Goal: Task Accomplishment & Management: Use online tool/utility

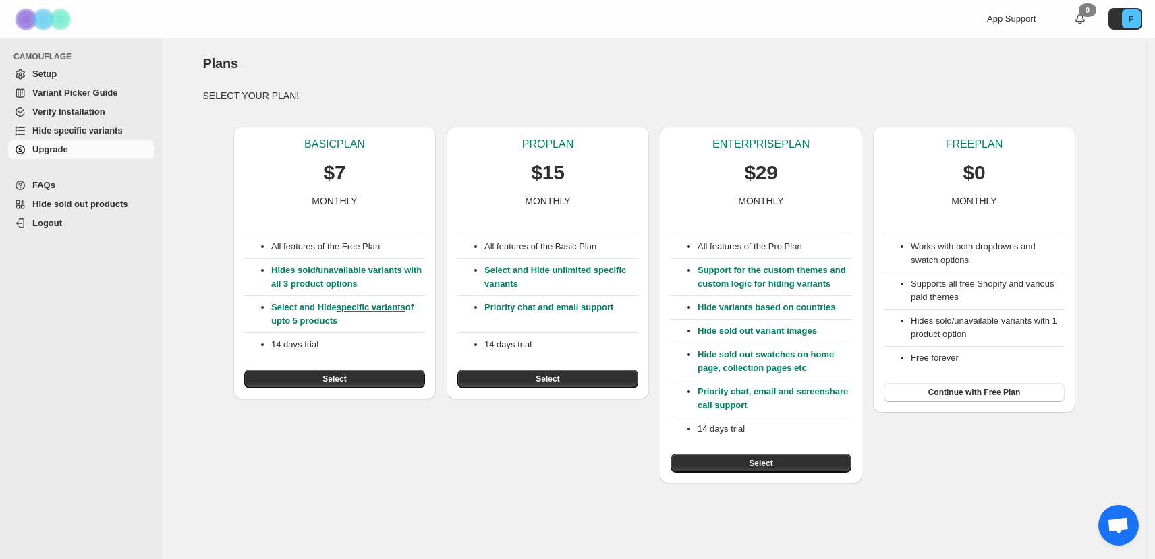
click at [312, 283] on p "Hides sold/unavailable variants with all 3 product options" at bounding box center [348, 277] width 154 height 27
click at [519, 269] on p "Select and Hide unlimited specific variants" at bounding box center [561, 277] width 154 height 27
click at [339, 277] on p "Hides sold/unavailable variants with all 3 product options" at bounding box center [348, 277] width 154 height 27
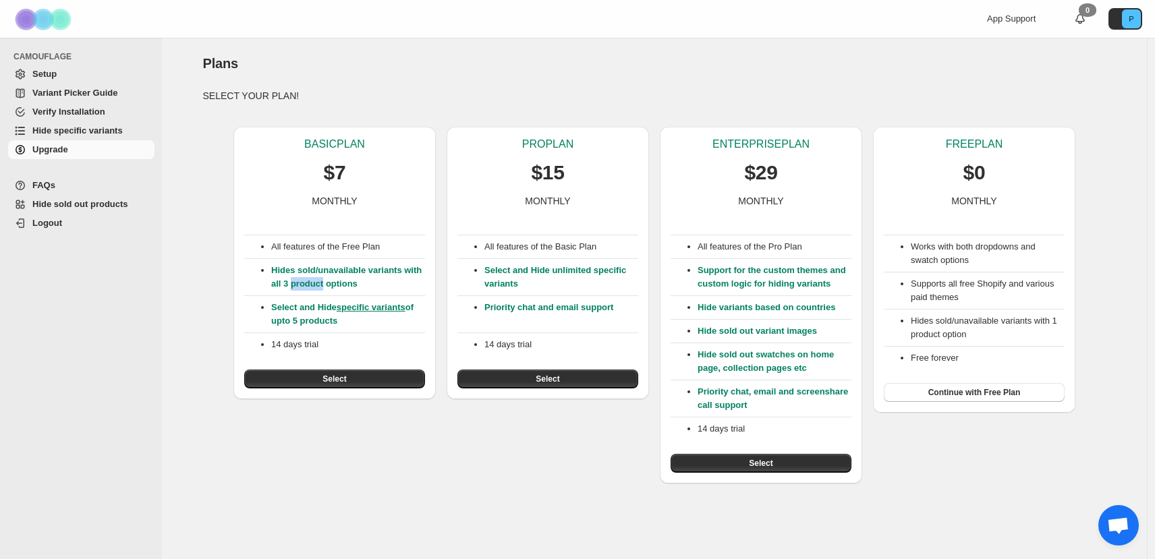
click at [339, 277] on p "Hides sold/unavailable variants with all 3 product options" at bounding box center [348, 277] width 154 height 27
click at [503, 375] on button "Select" at bounding box center [547, 379] width 181 height 19
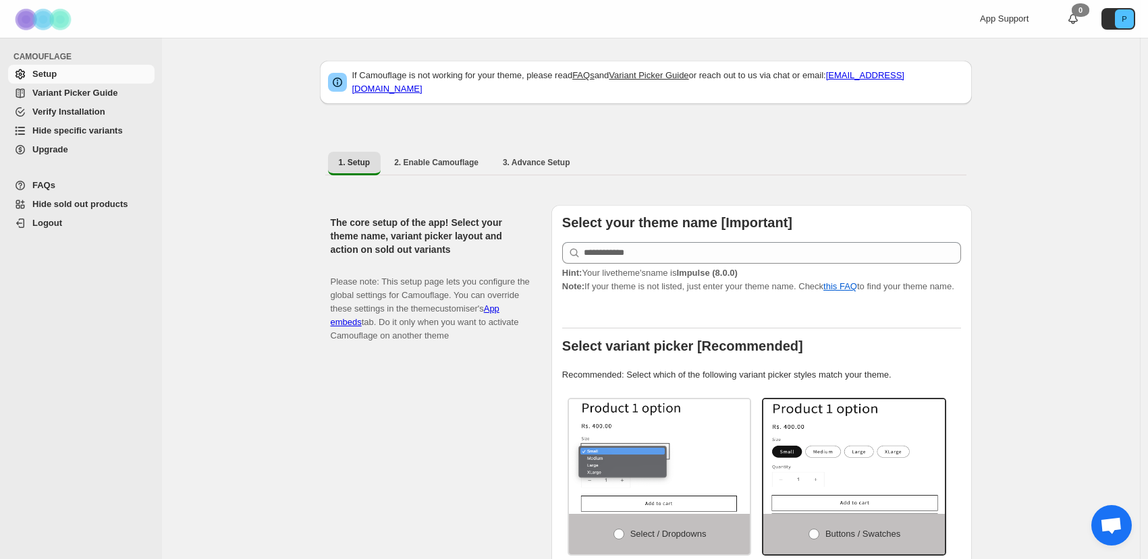
click at [665, 268] on span "Hint: Your live theme's name is Impulse (8.0.0)" at bounding box center [649, 273] width 175 height 10
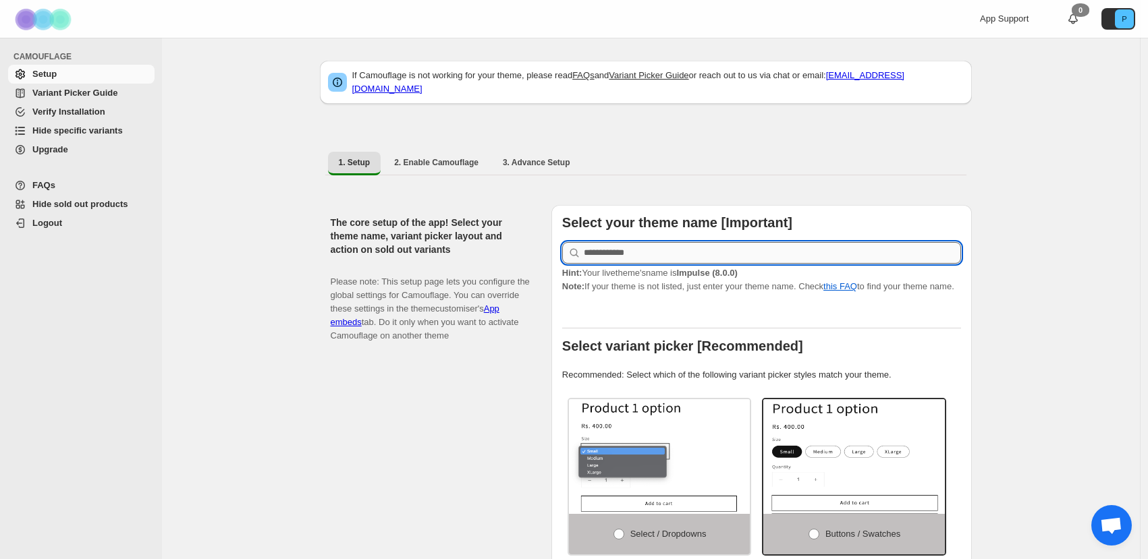
click at [663, 250] on input "text" at bounding box center [772, 253] width 377 height 22
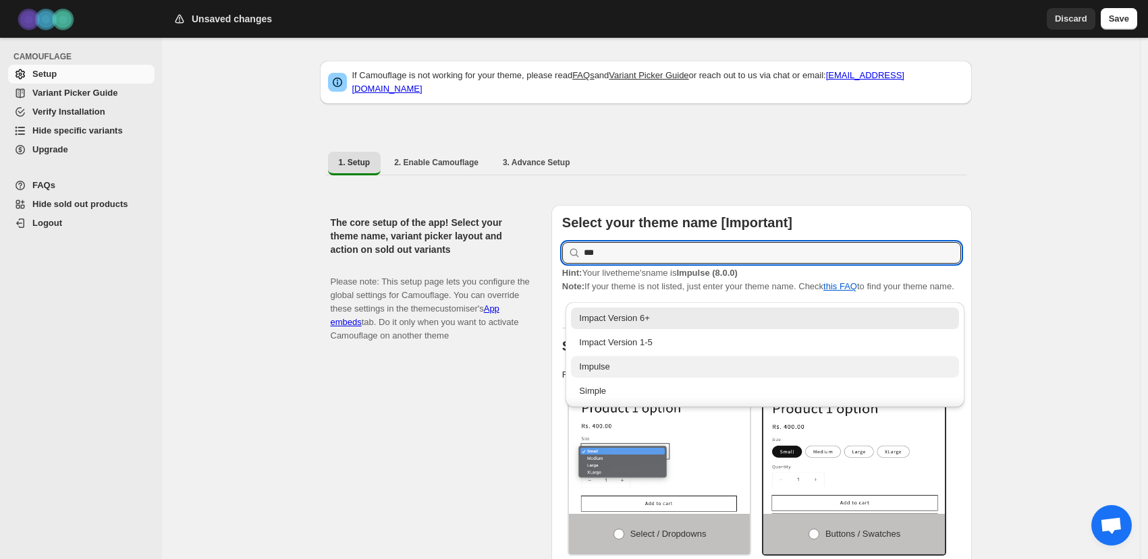
click at [636, 367] on div "Impulse" at bounding box center [765, 366] width 372 height 13
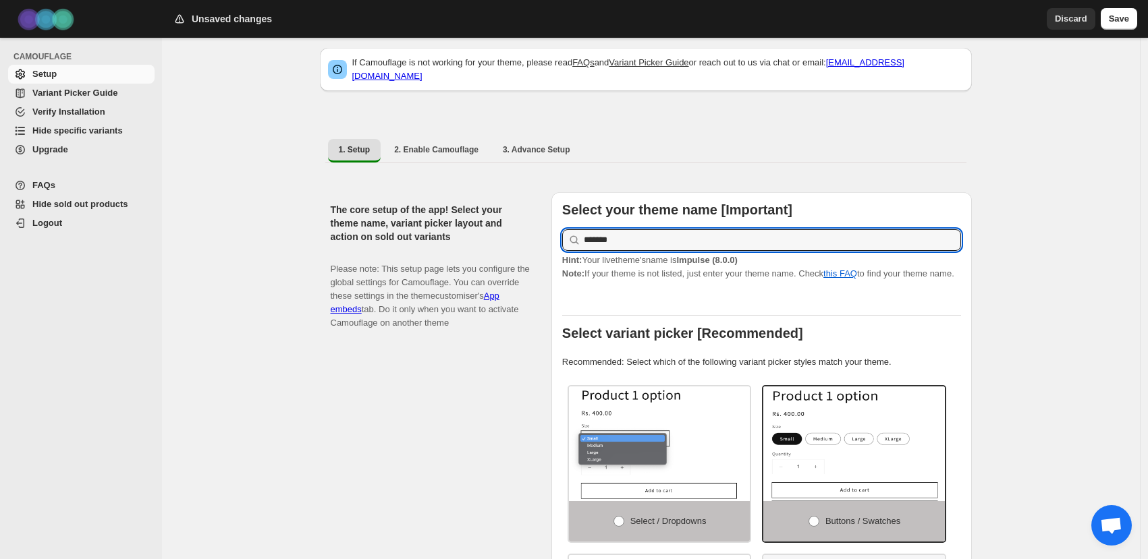
scroll to position [16, 0]
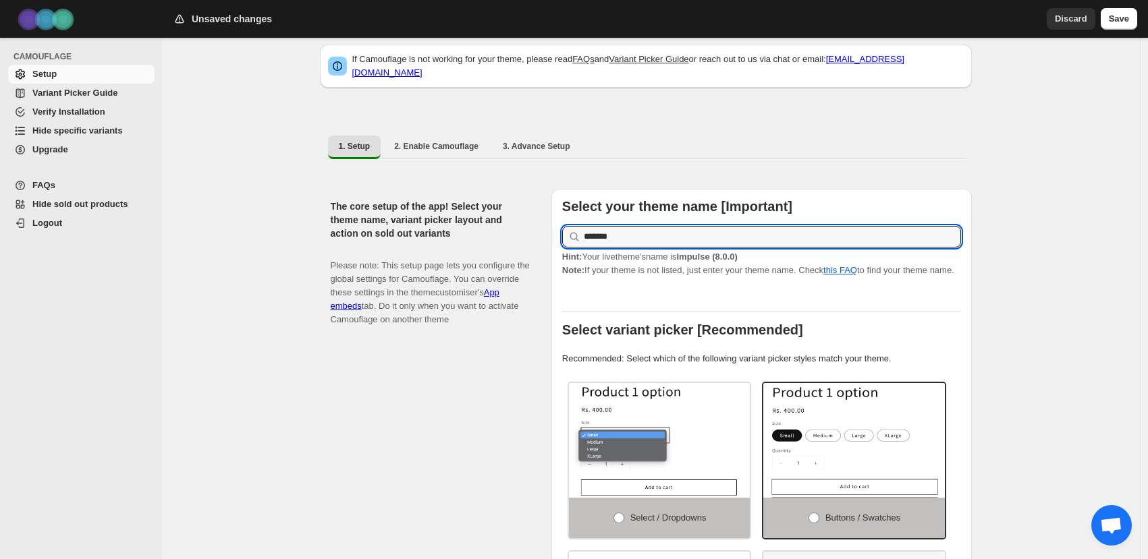
type input "*******"
click at [517, 393] on div "The core setup of the app! Select your theme name, variant picker layout and ac…" at bounding box center [436, 469] width 210 height 560
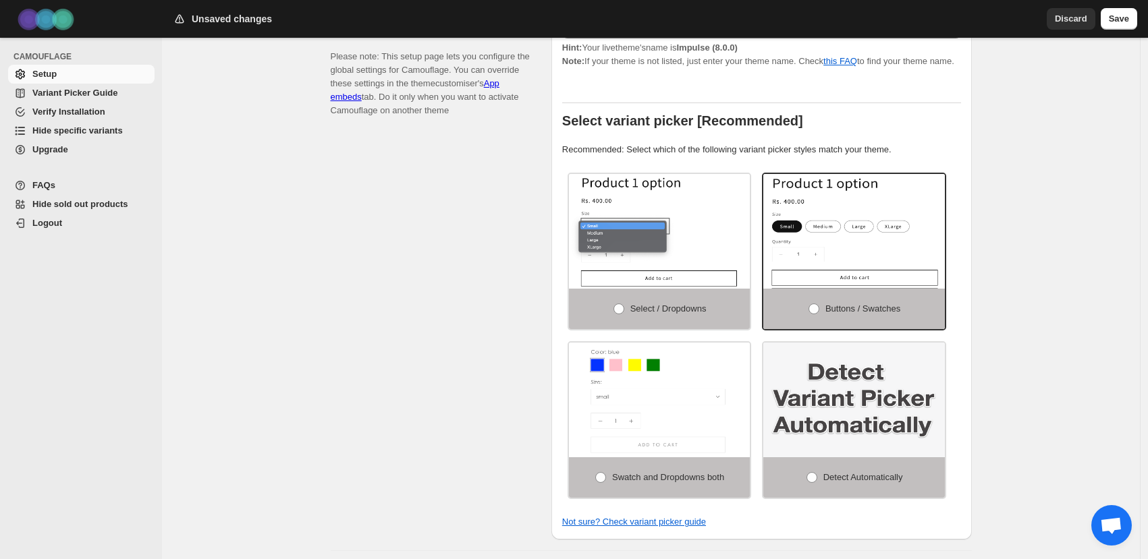
scroll to position [238, 0]
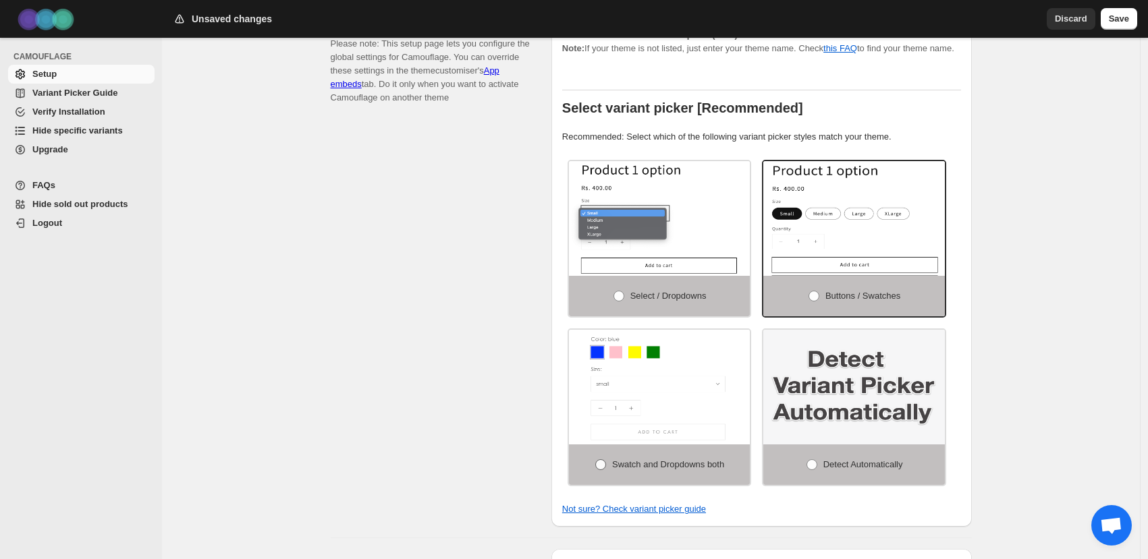
click at [731, 461] on label "Swatch and Dropdowns both" at bounding box center [659, 465] width 181 height 40
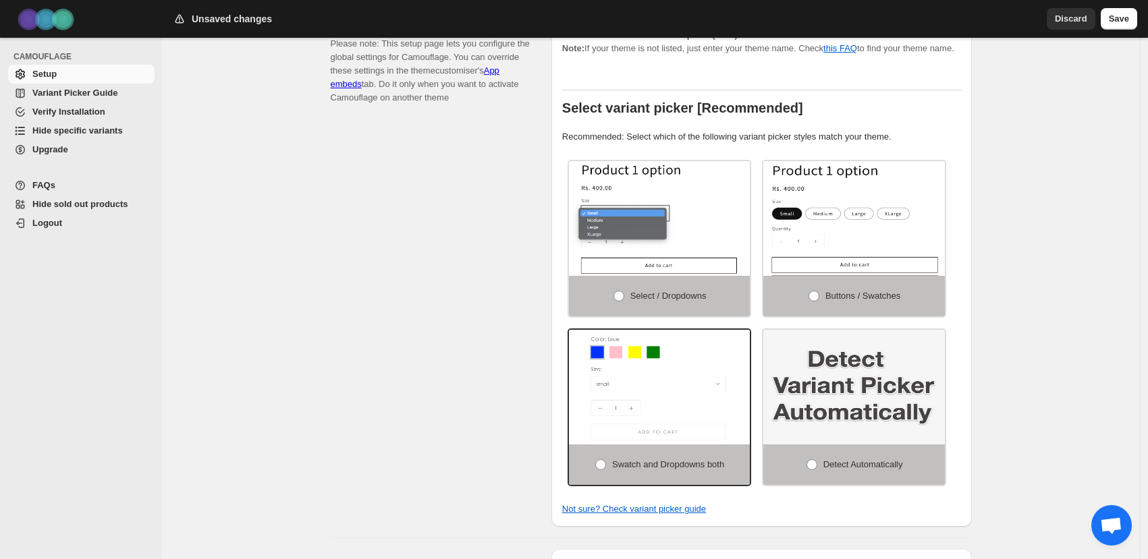
click at [815, 445] on img at bounding box center [853, 387] width 181 height 115
click at [807, 470] on span at bounding box center [811, 464] width 11 height 11
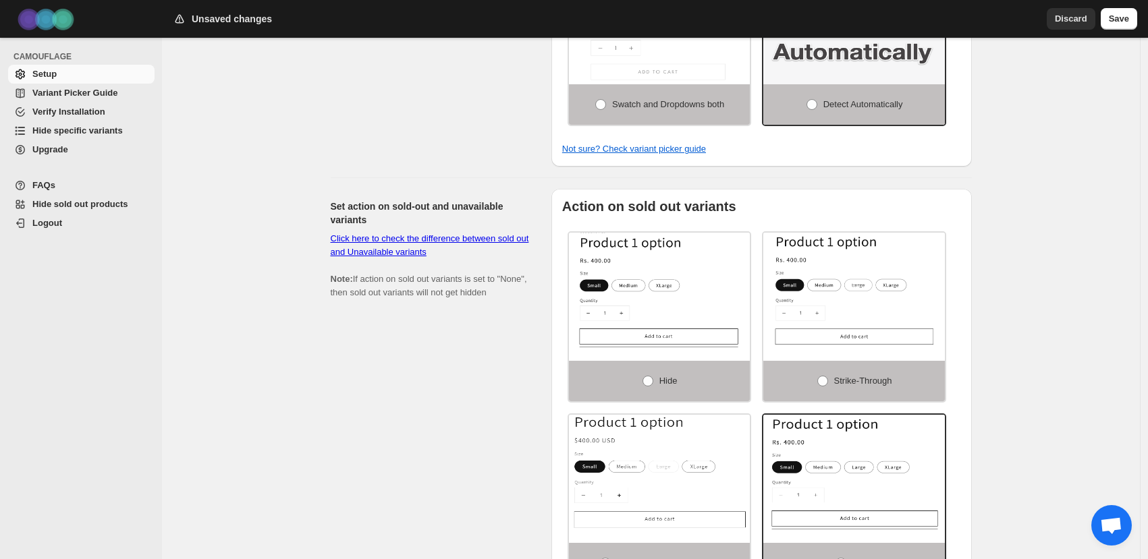
scroll to position [612, 0]
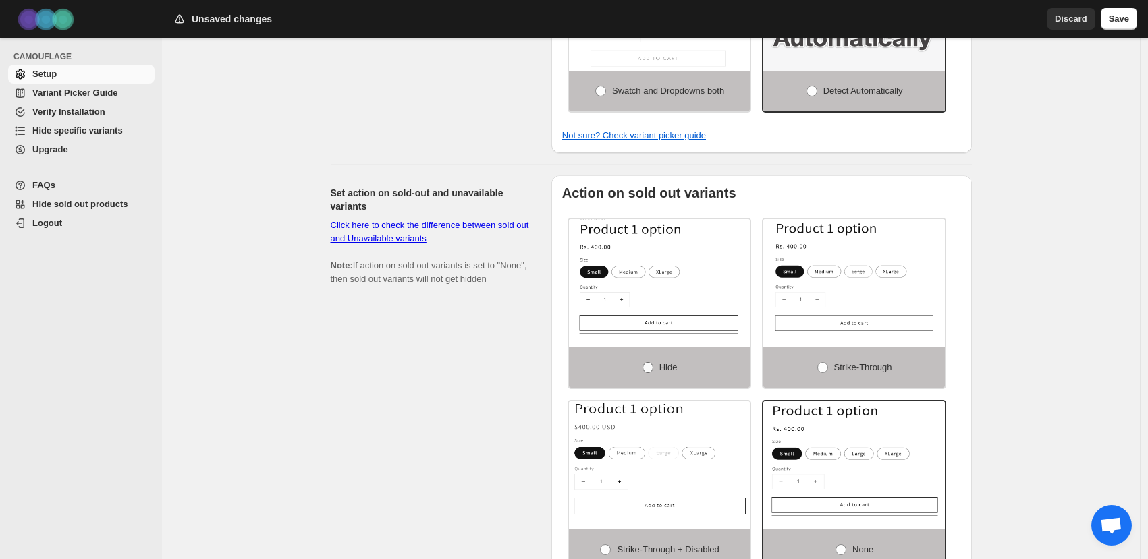
click at [673, 363] on label "Hide" at bounding box center [659, 367] width 181 height 40
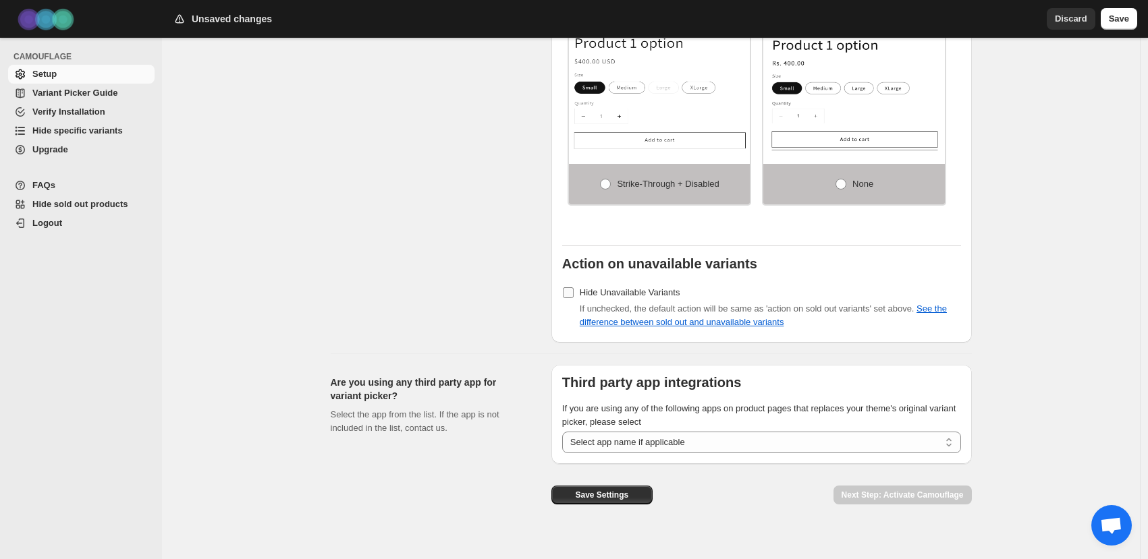
scroll to position [996, 0]
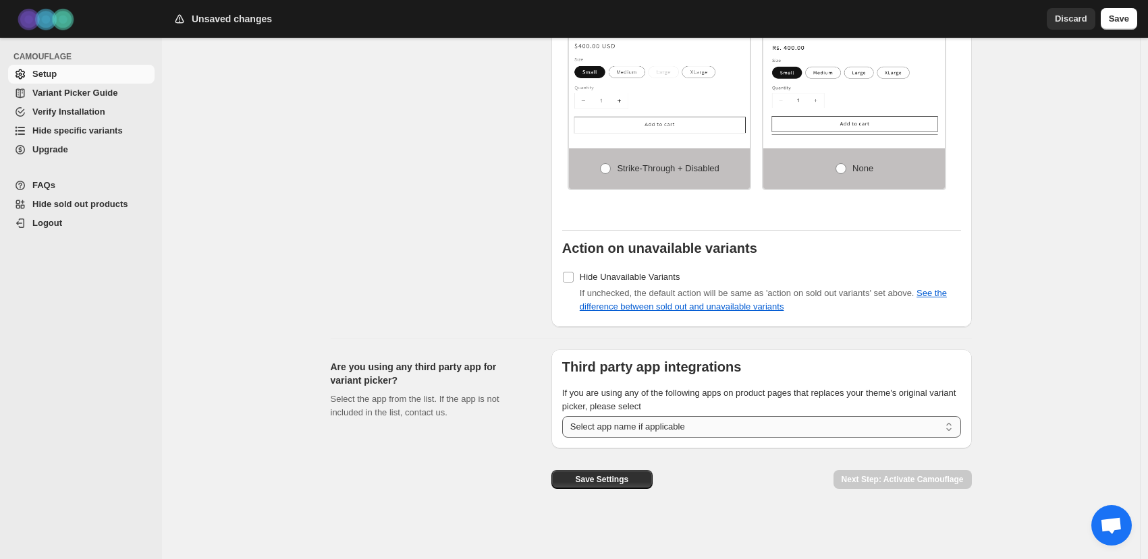
click at [591, 421] on select "**********" at bounding box center [761, 427] width 399 height 22
click at [628, 480] on span "Save Settings" at bounding box center [601, 479] width 53 height 11
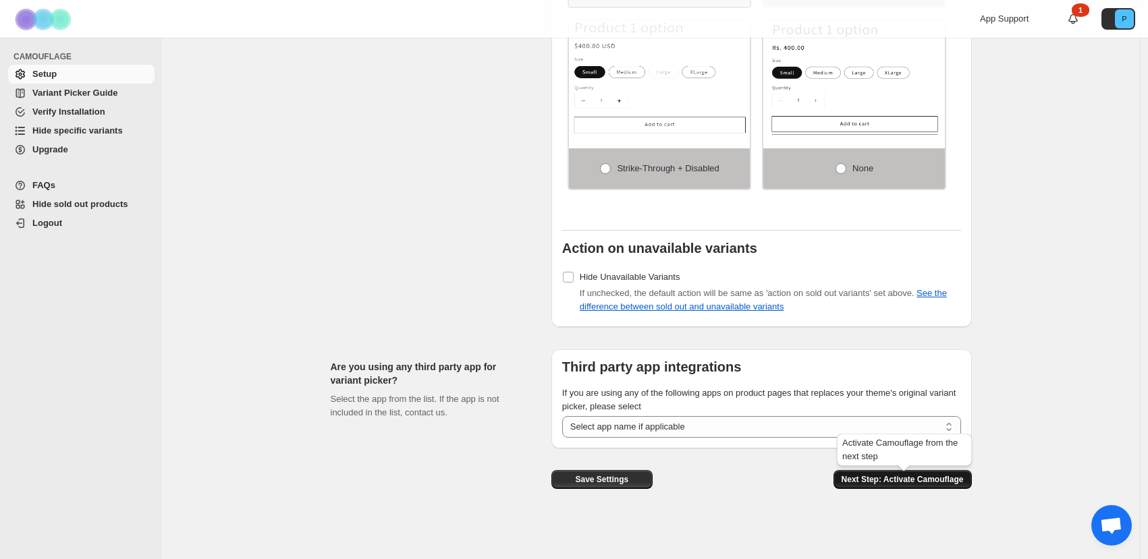
click at [874, 485] on button "Next Step: Activate Camouflage" at bounding box center [902, 479] width 138 height 19
select select "**********"
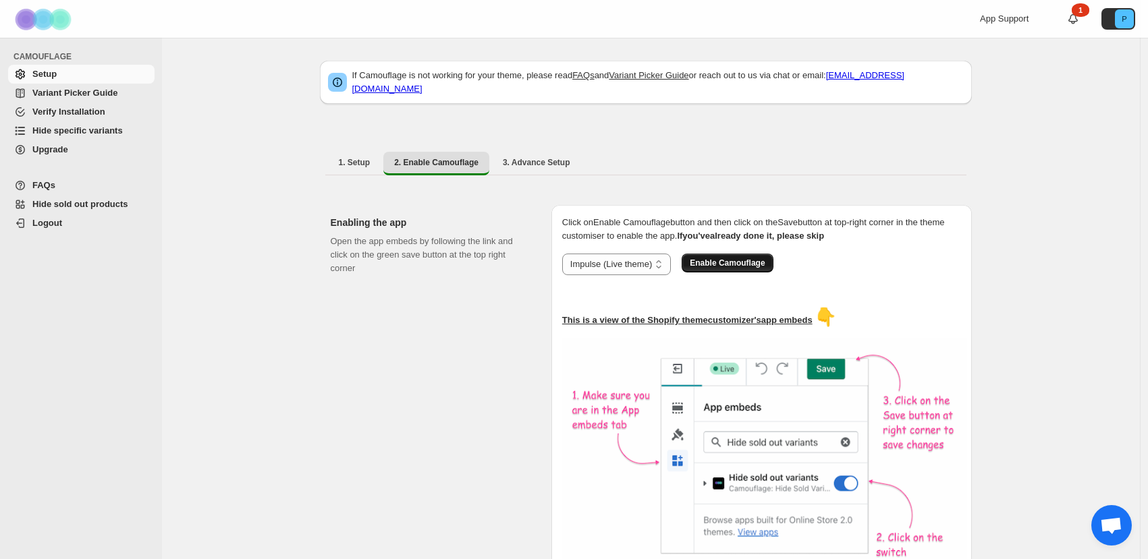
click at [725, 258] on span "Enable Camouflage" at bounding box center [727, 263] width 75 height 11
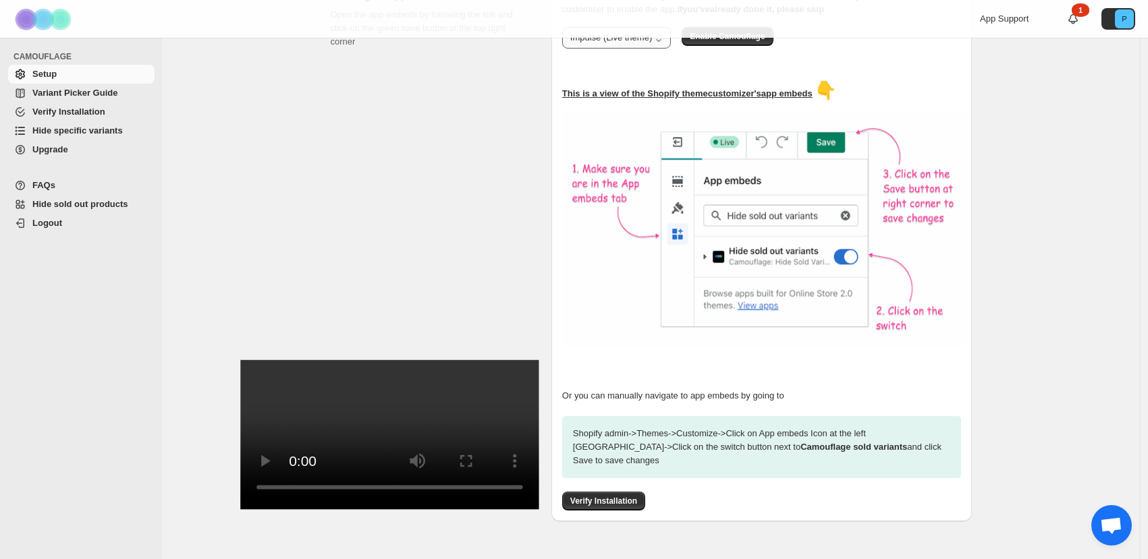
scroll to position [253, 0]
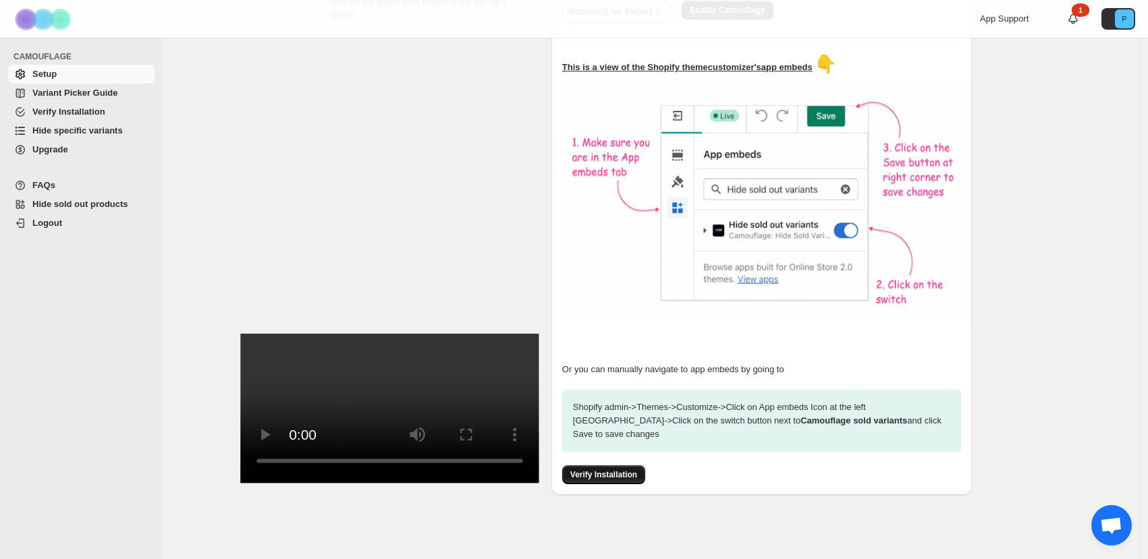
click at [633, 470] on span "Verify Installation" at bounding box center [603, 475] width 67 height 11
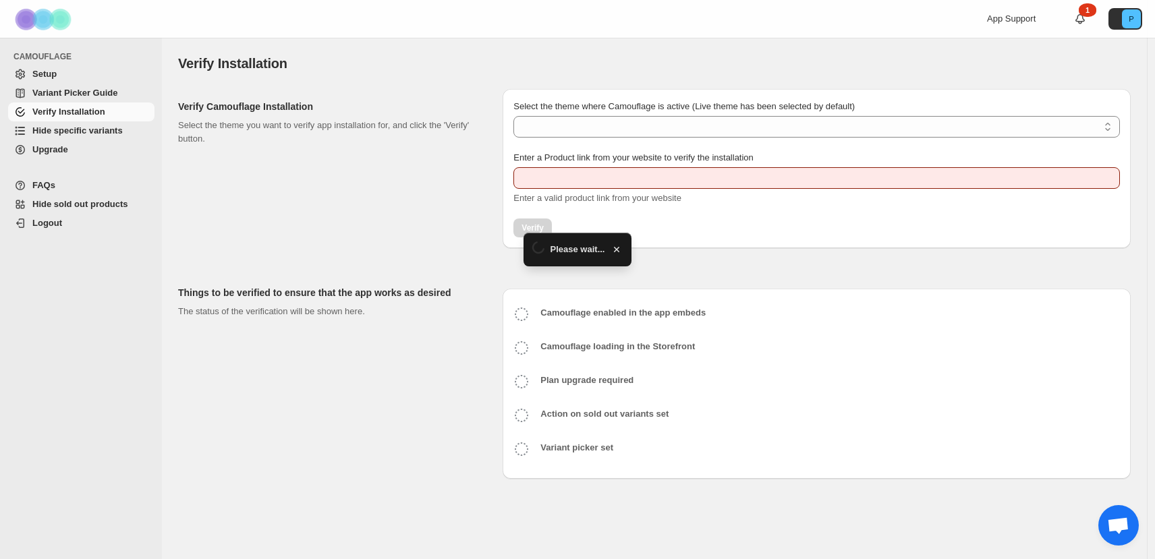
type input "**********"
select select "**********"
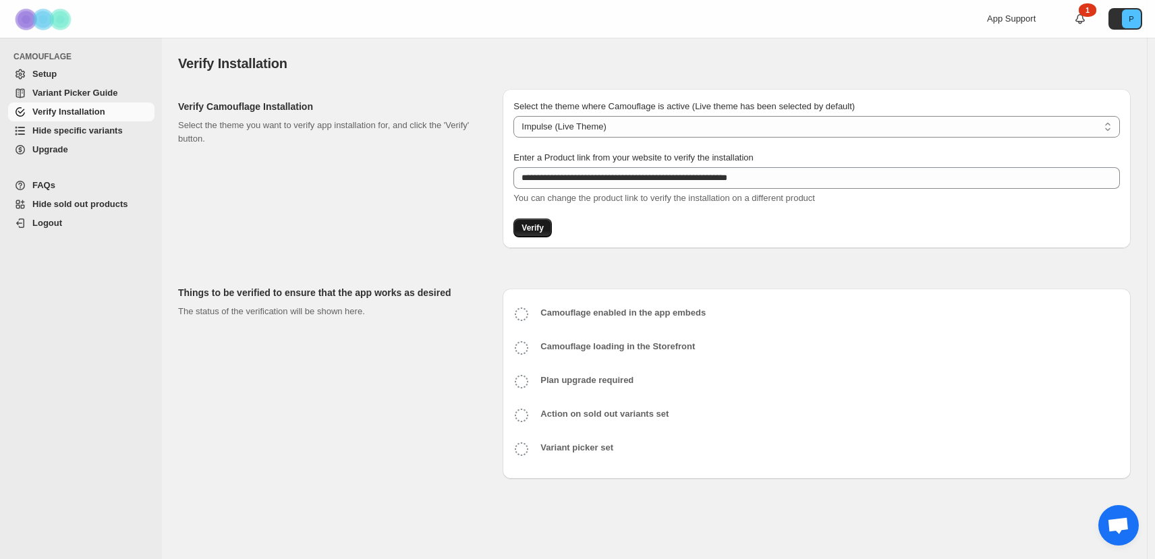
click at [536, 229] on span "Verify" at bounding box center [533, 228] width 22 height 11
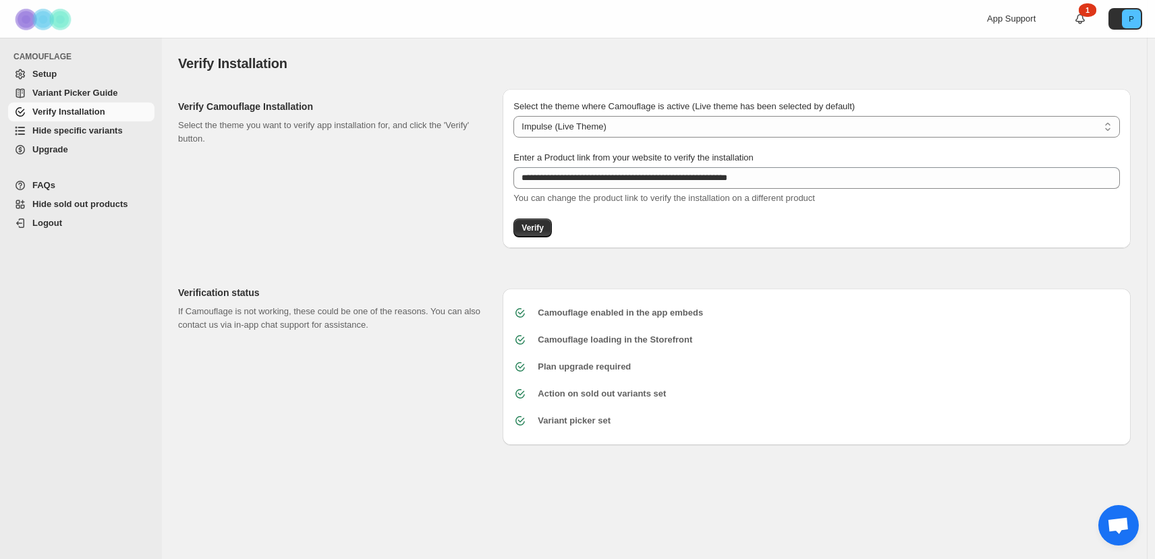
click at [65, 87] on span "Variant Picker Guide" at bounding box center [91, 92] width 119 height 13
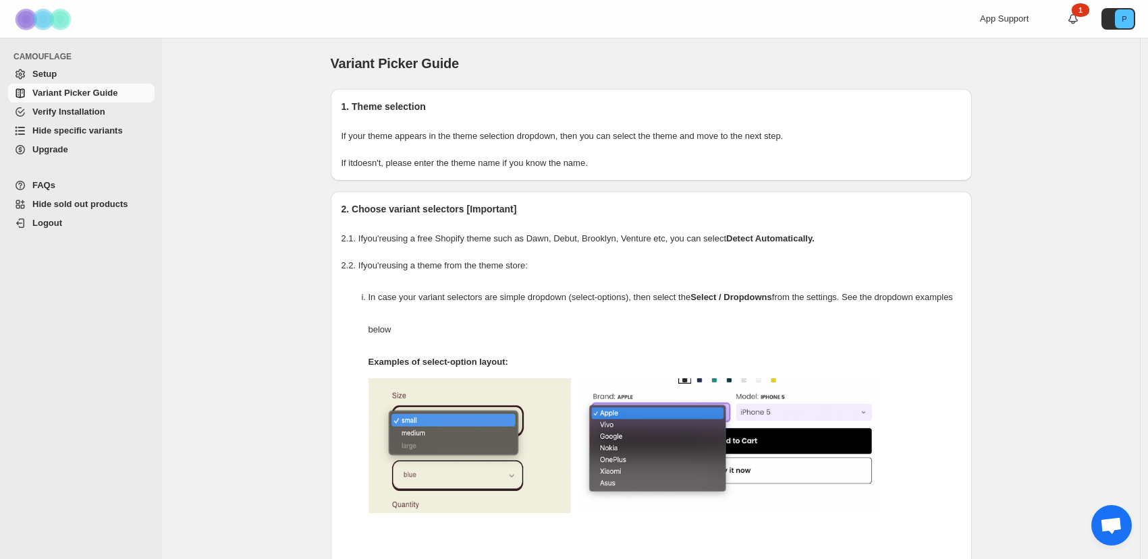
click at [52, 74] on span "Setup" at bounding box center [44, 74] width 24 height 10
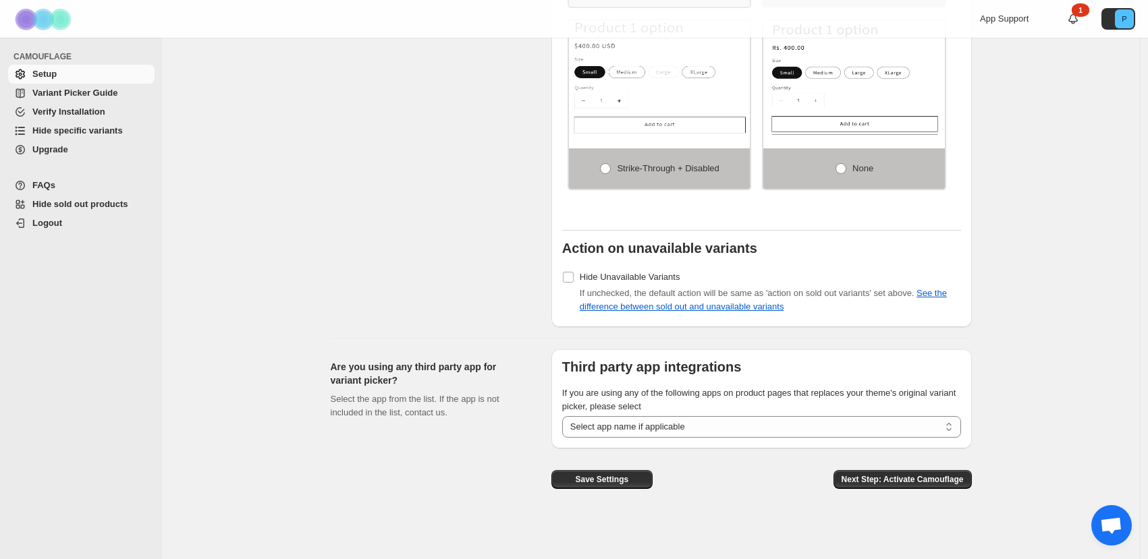
scroll to position [996, 0]
click at [75, 111] on span "Verify Installation" at bounding box center [68, 112] width 73 height 10
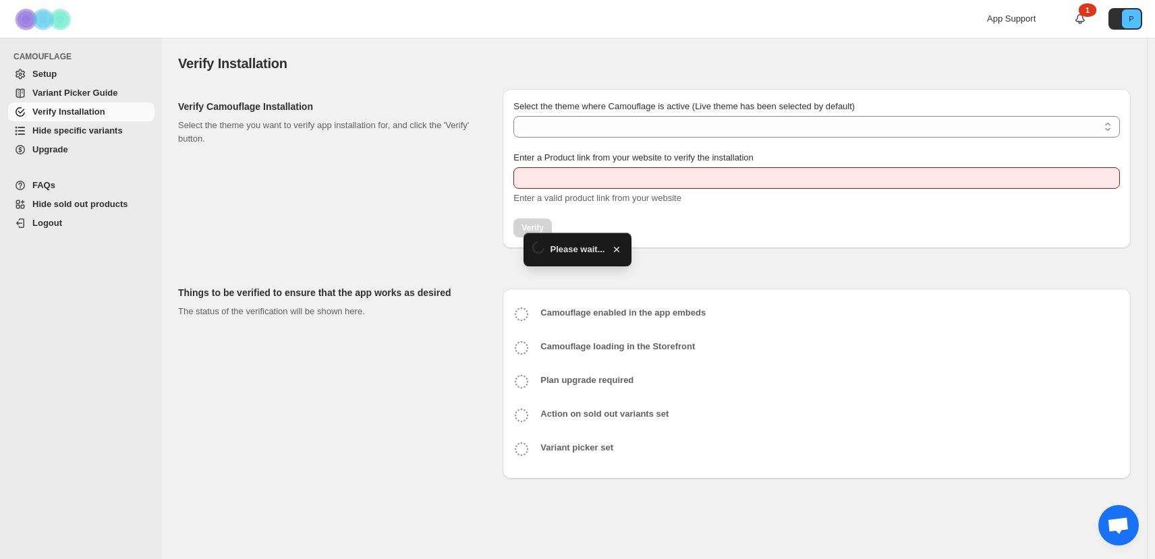
type input "**********"
select select "**********"
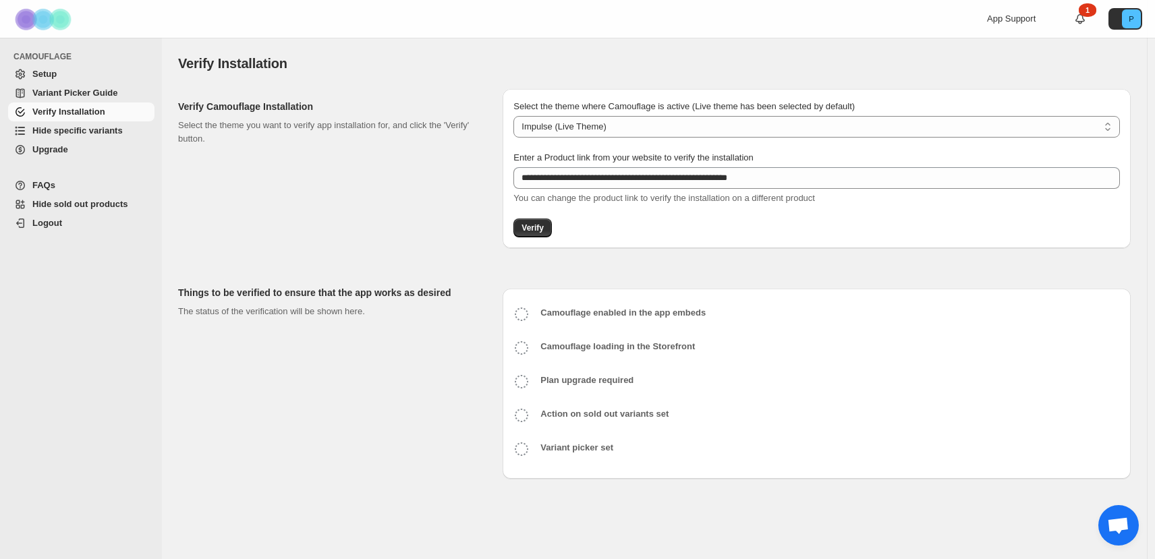
click at [65, 74] on span "Setup" at bounding box center [91, 73] width 119 height 13
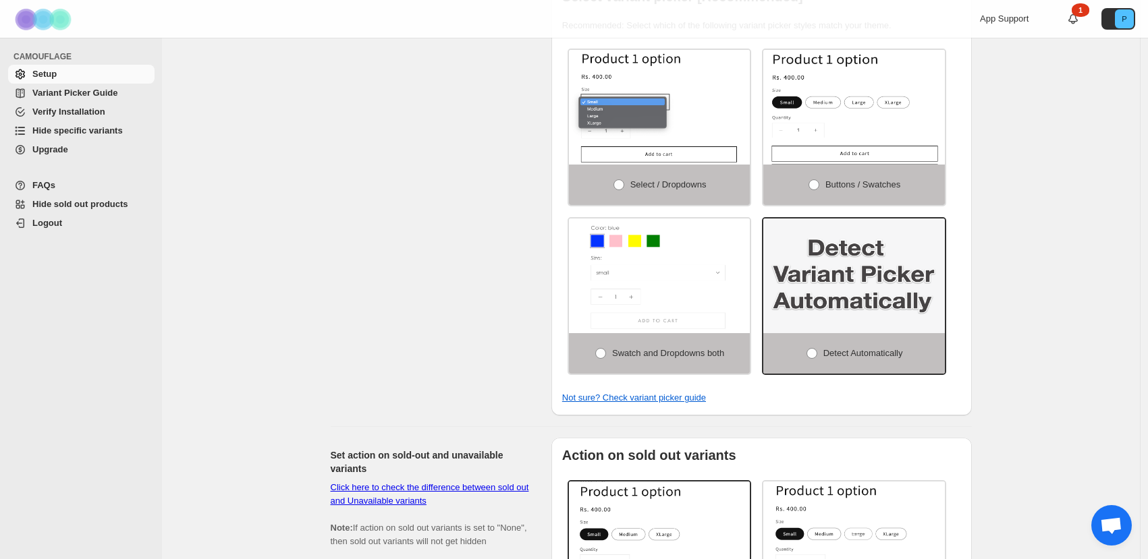
scroll to position [108, 0]
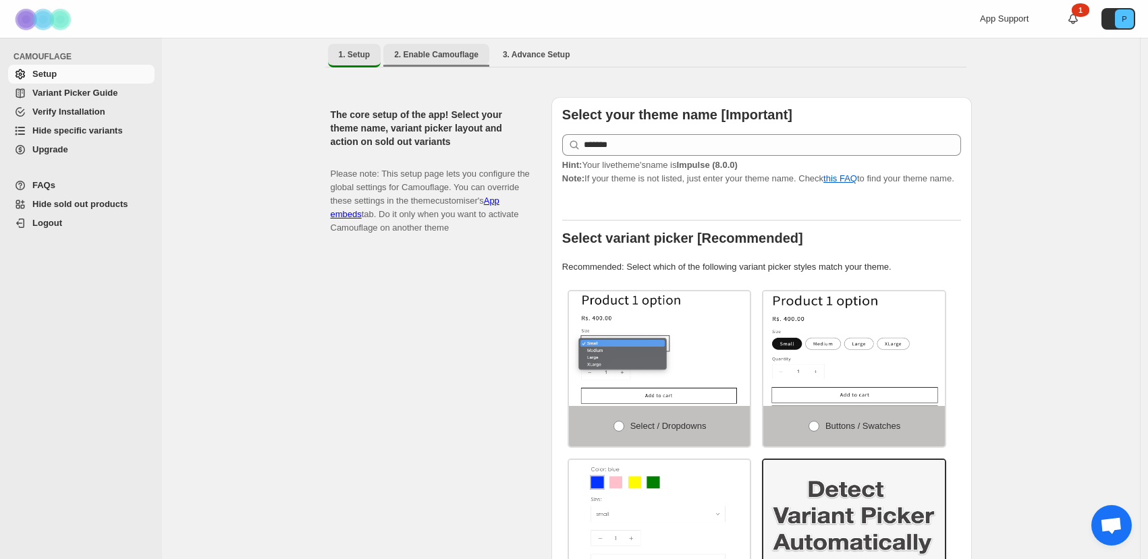
click at [430, 49] on span "2. Enable Camouflage" at bounding box center [436, 54] width 84 height 11
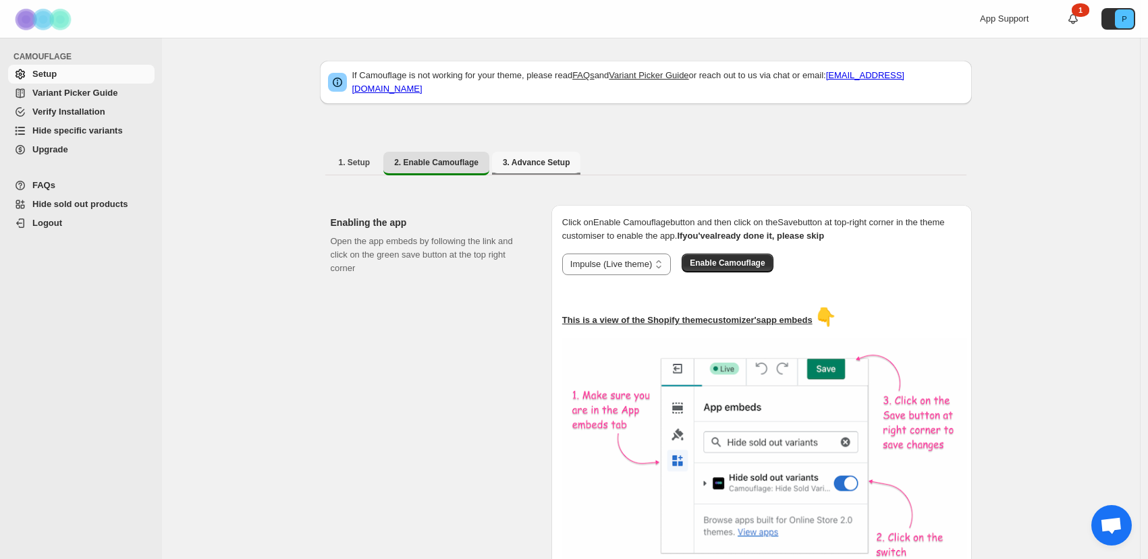
click at [527, 165] on li "3. Advance Setup" at bounding box center [536, 163] width 89 height 24
click at [527, 159] on span "3. Advance Setup" at bounding box center [536, 162] width 67 height 11
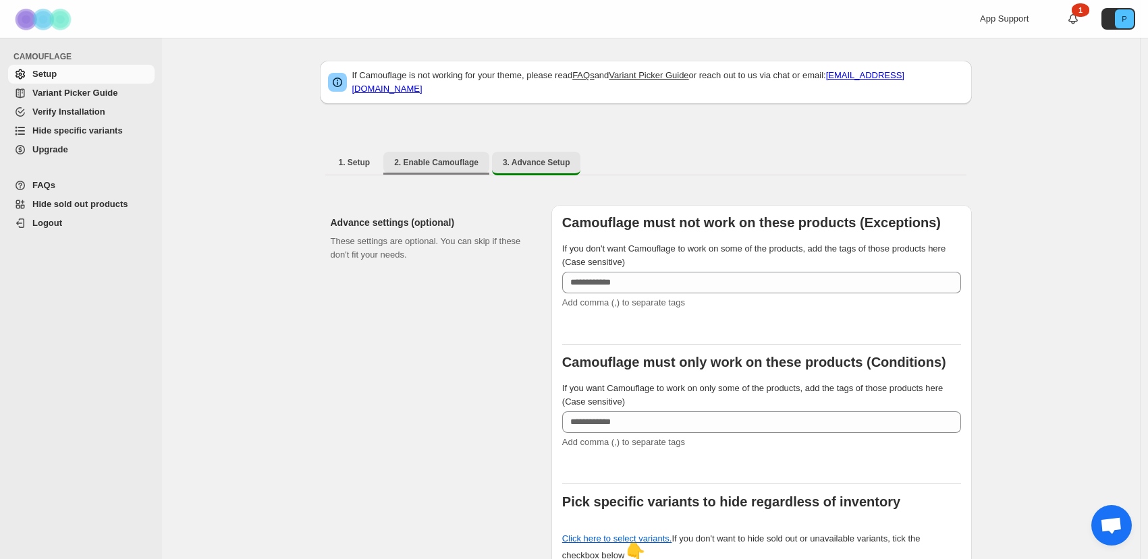
click at [439, 161] on button "2. Enable Camouflage" at bounding box center [436, 163] width 106 height 22
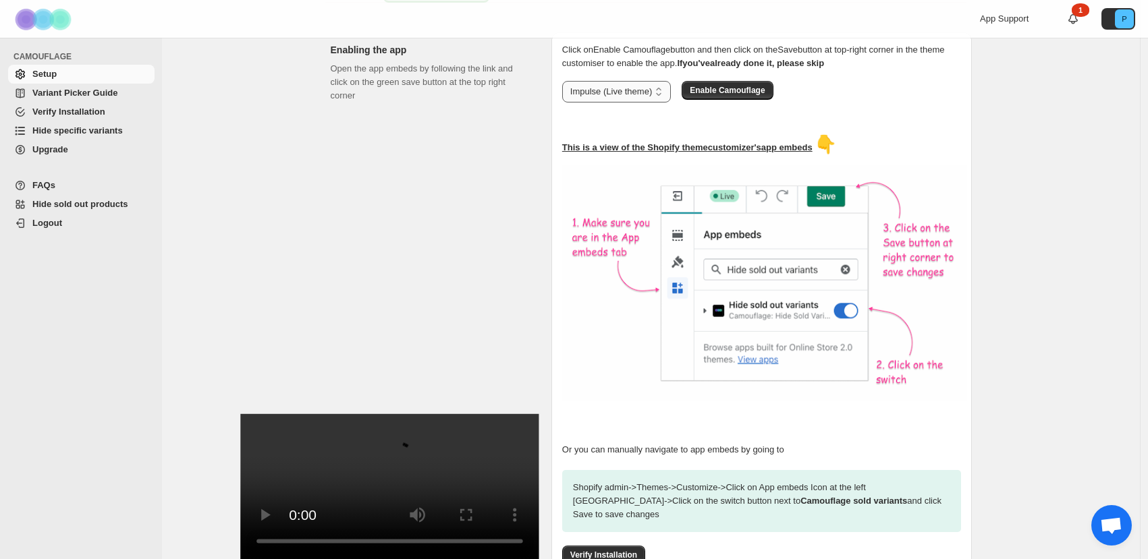
scroll to position [253, 0]
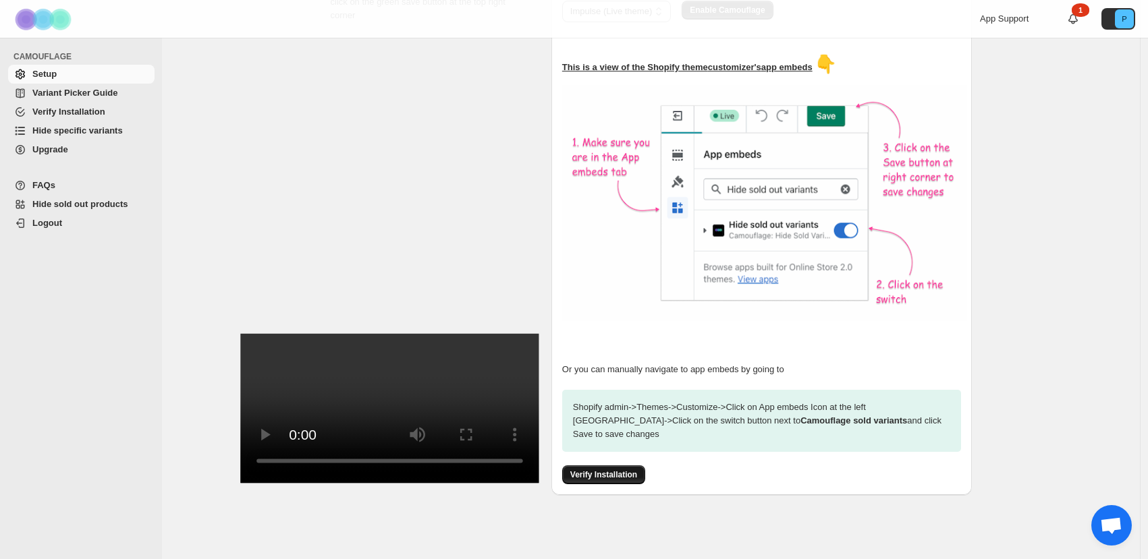
click at [594, 466] on button "Verify Installation" at bounding box center [603, 475] width 83 height 19
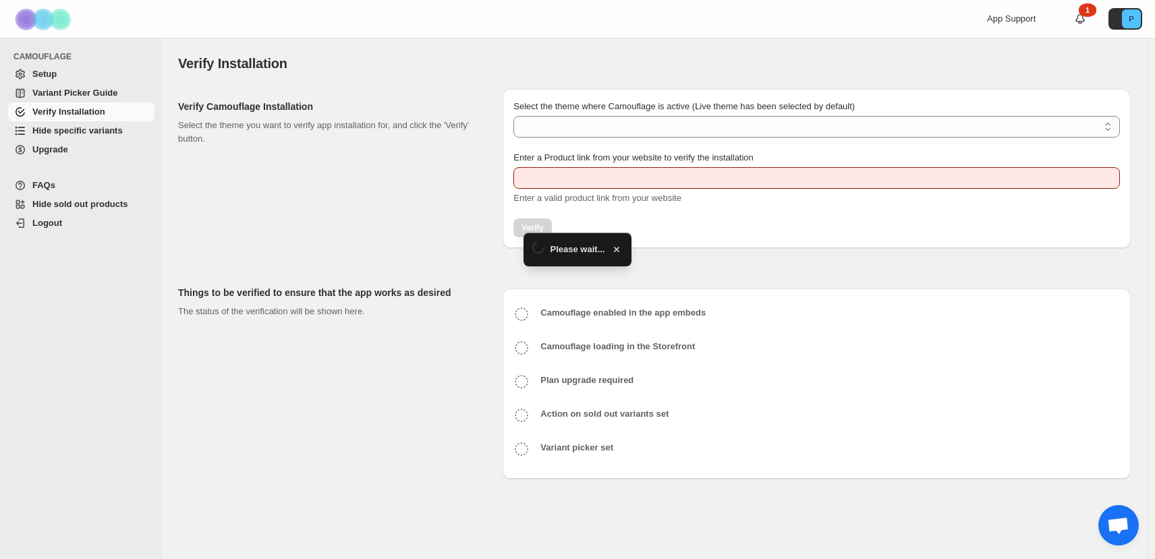
type input "**********"
select select "**********"
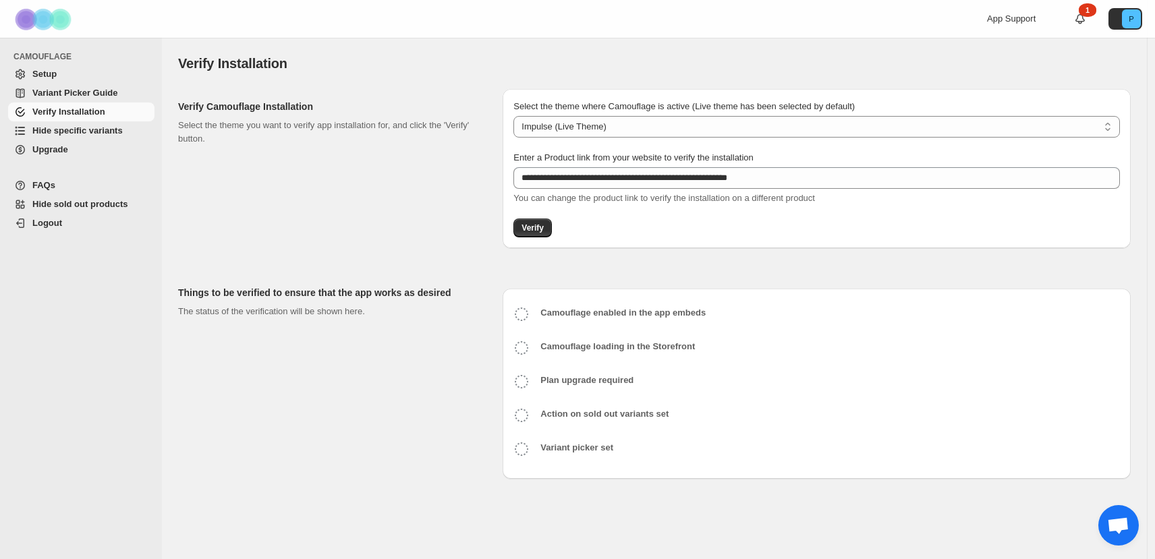
click at [536, 226] on span "Verify" at bounding box center [533, 228] width 22 height 11
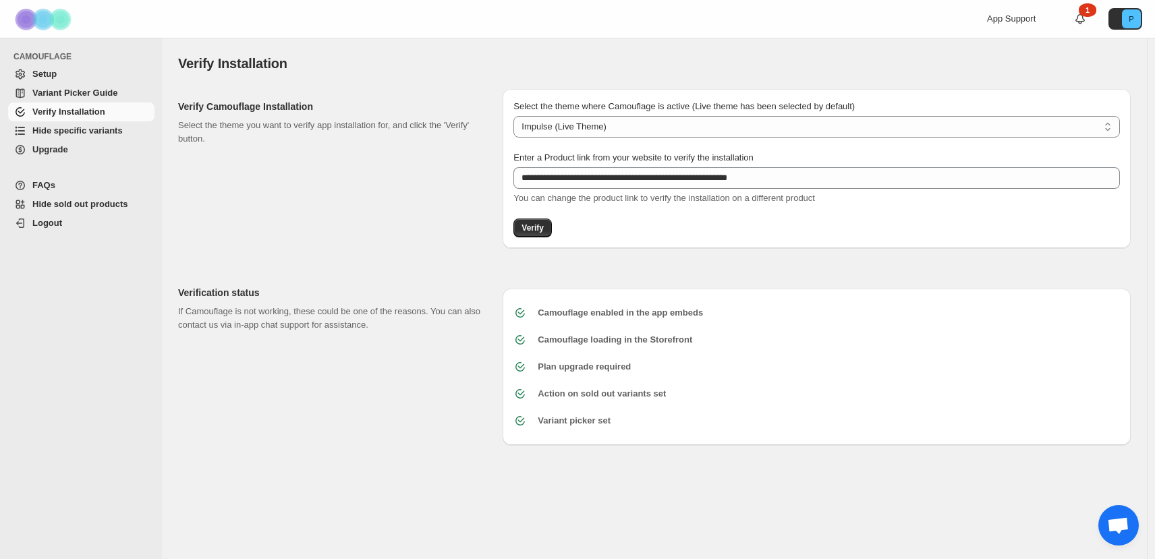
click at [57, 130] on span "Hide specific variants" at bounding box center [77, 130] width 90 height 10
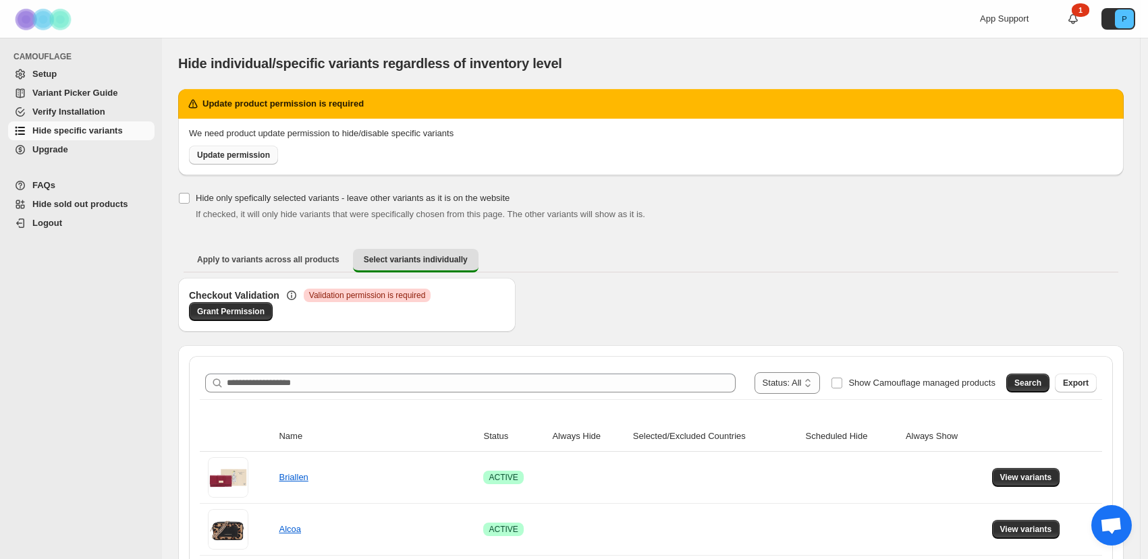
click at [246, 161] on link "Update permission" at bounding box center [233, 155] width 89 height 19
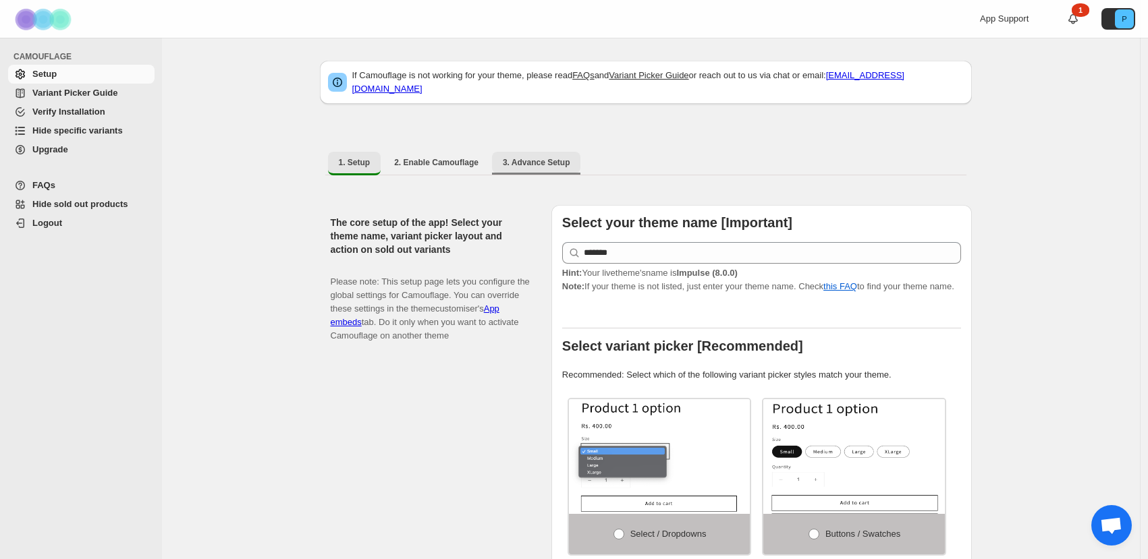
click at [534, 157] on span "3. Advance Setup" at bounding box center [536, 162] width 67 height 11
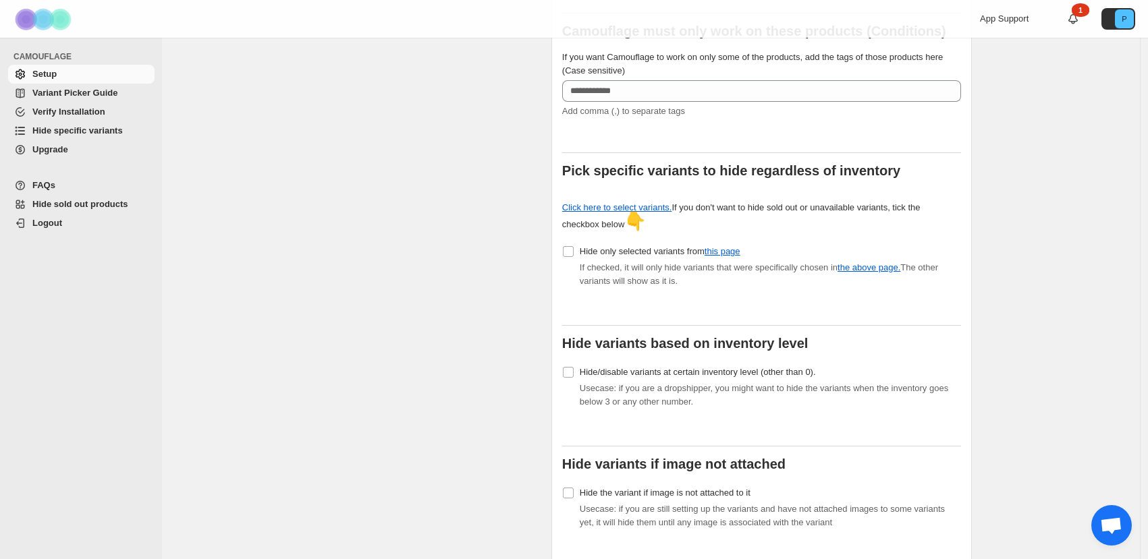
scroll to position [332, 0]
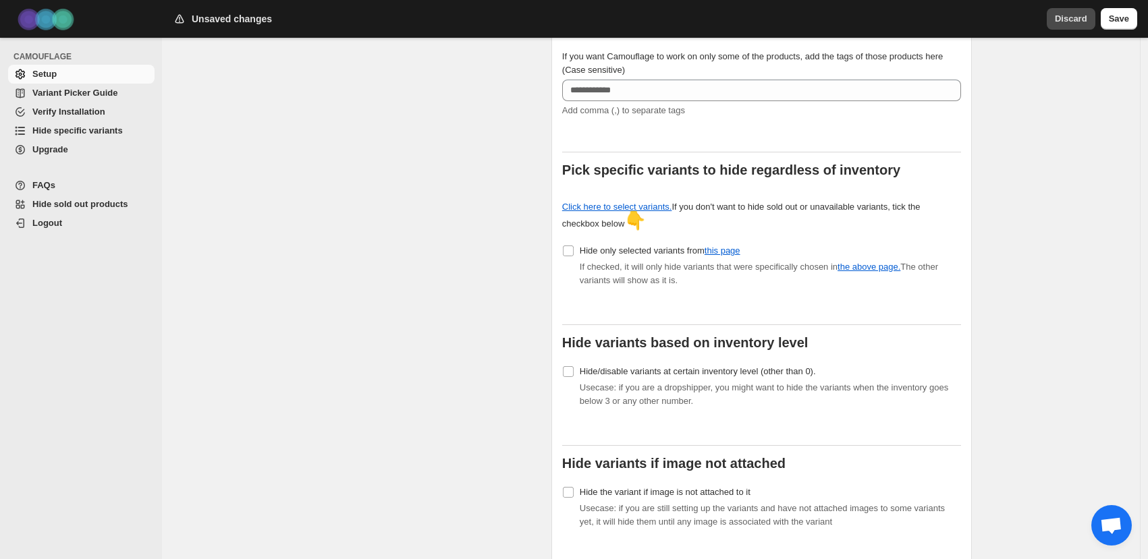
click at [1071, 17] on span "Discard" at bounding box center [1071, 18] width 32 height 13
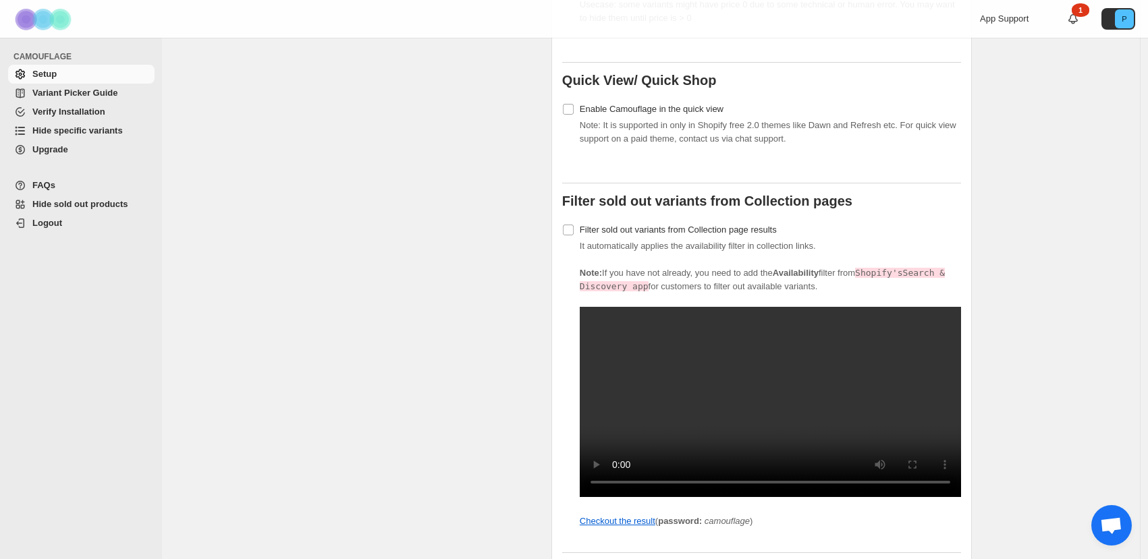
scroll to position [957, 0]
click at [578, 220] on label "Filter sold out variants from Collection page results" at bounding box center [669, 229] width 215 height 19
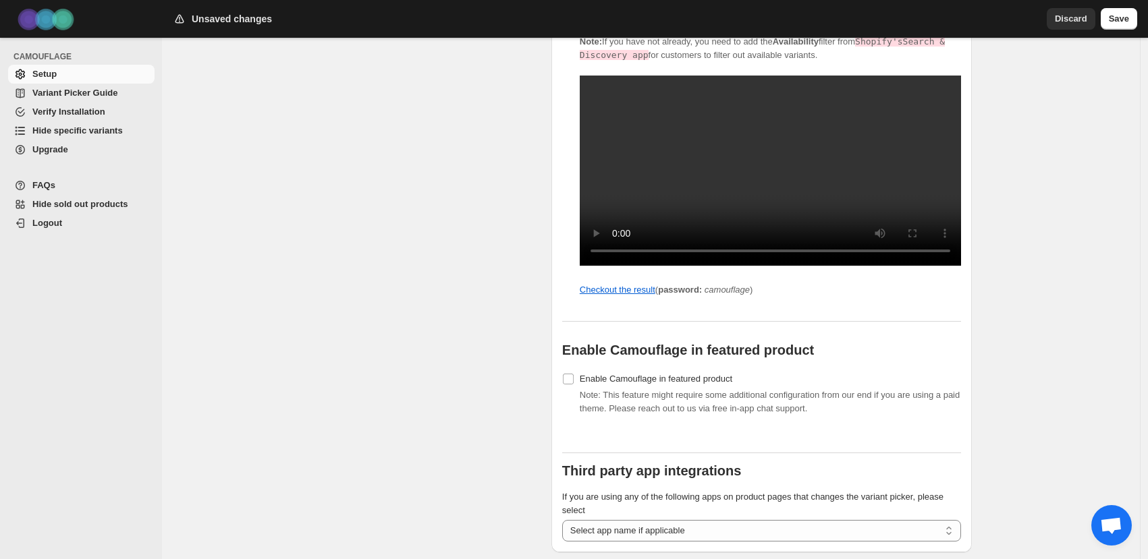
scroll to position [1209, 0]
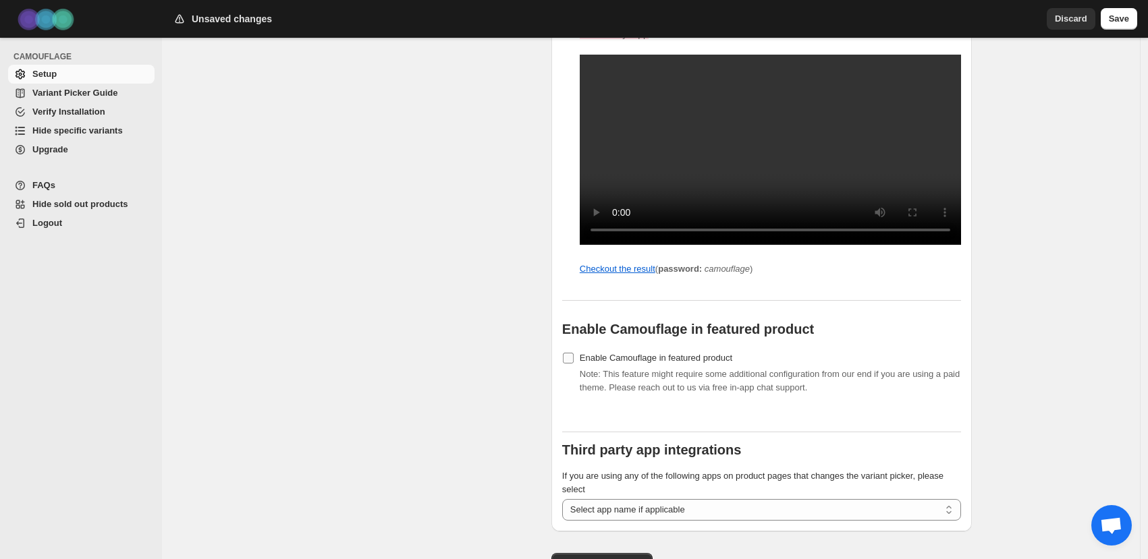
click at [578, 368] on label "Enable Camouflage in featured product" at bounding box center [647, 358] width 170 height 19
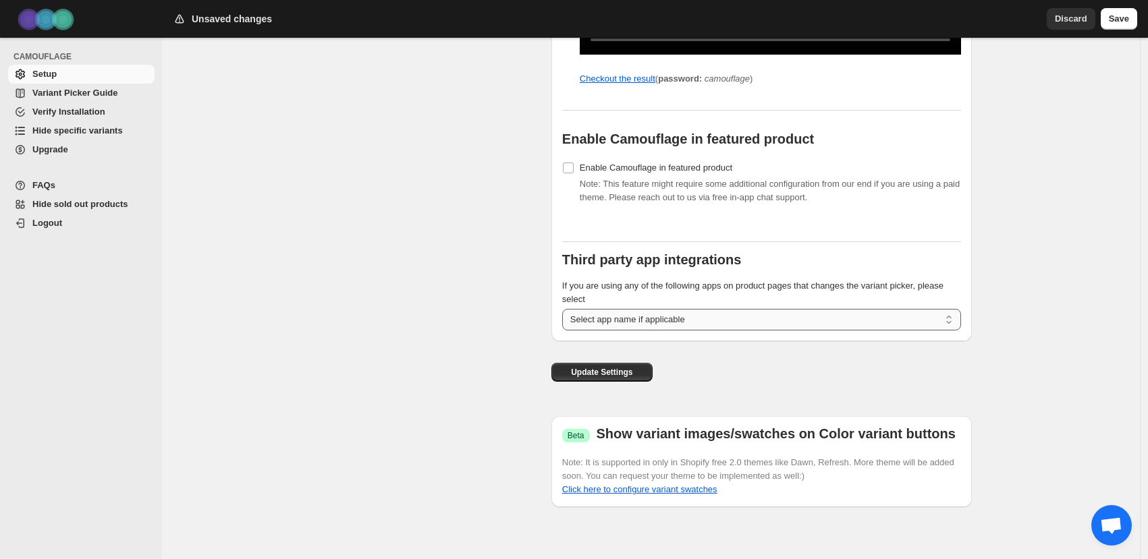
scroll to position [1434, 0]
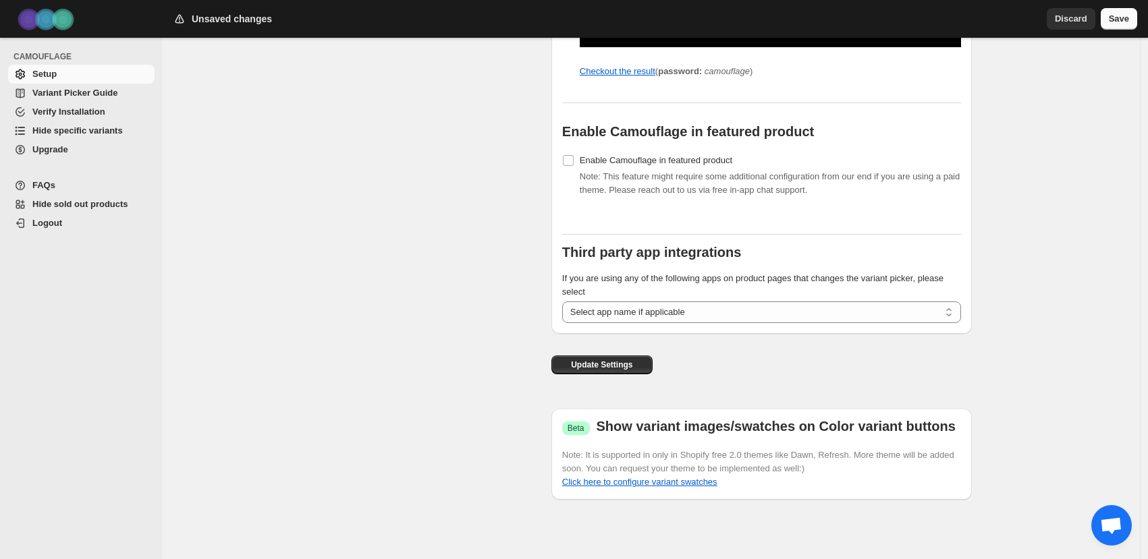
click at [1108, 13] on span "Save" at bounding box center [1118, 18] width 20 height 13
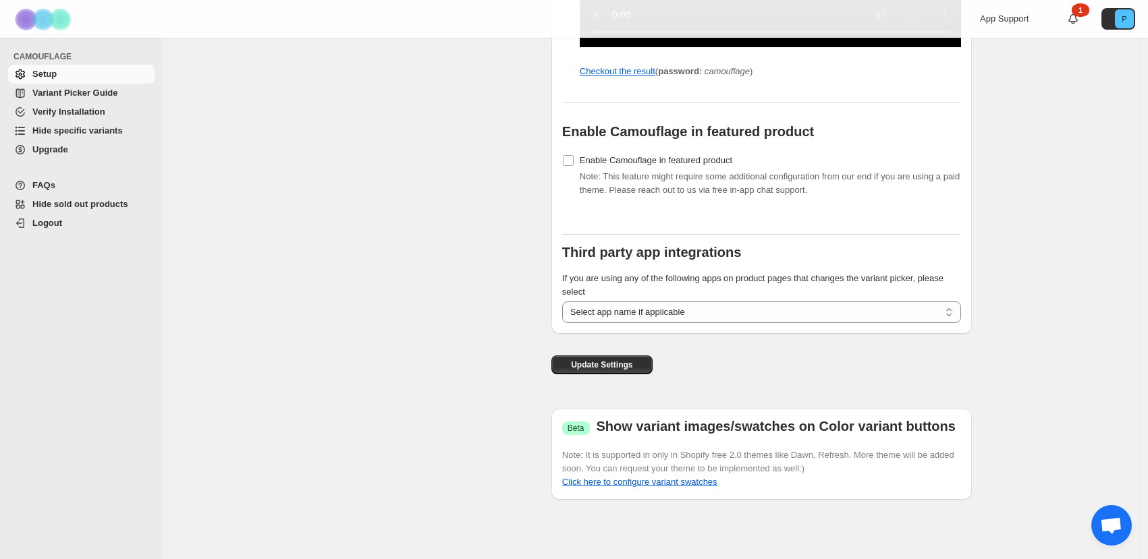
click at [1119, 535] on span "Open chat" at bounding box center [1111, 526] width 22 height 19
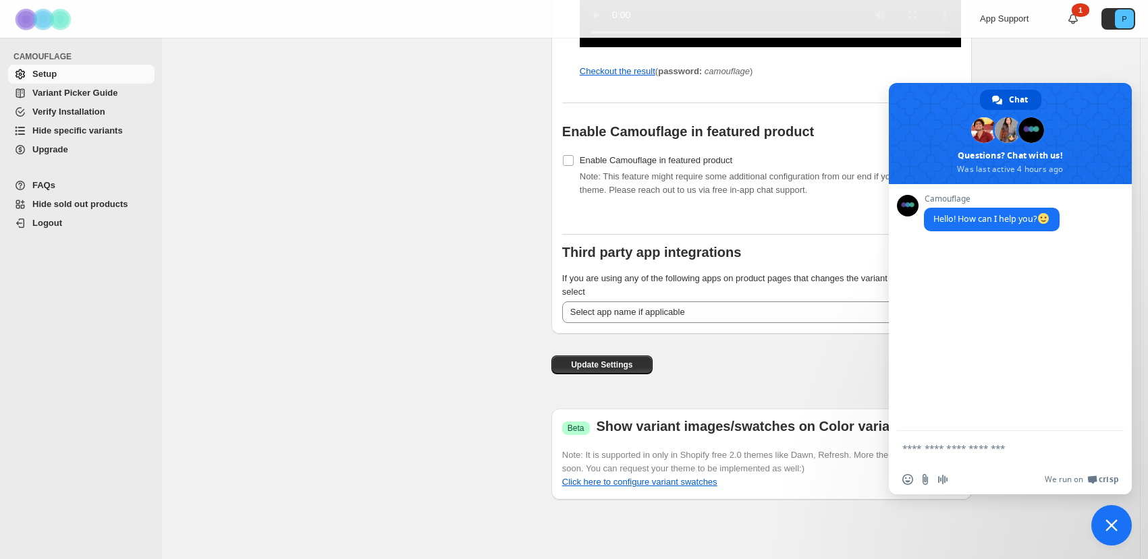
click at [967, 449] on textarea "Compose your message..." at bounding box center [995, 449] width 186 height 12
type textarea "*********"
paste textarea "**********"
type textarea "**********"
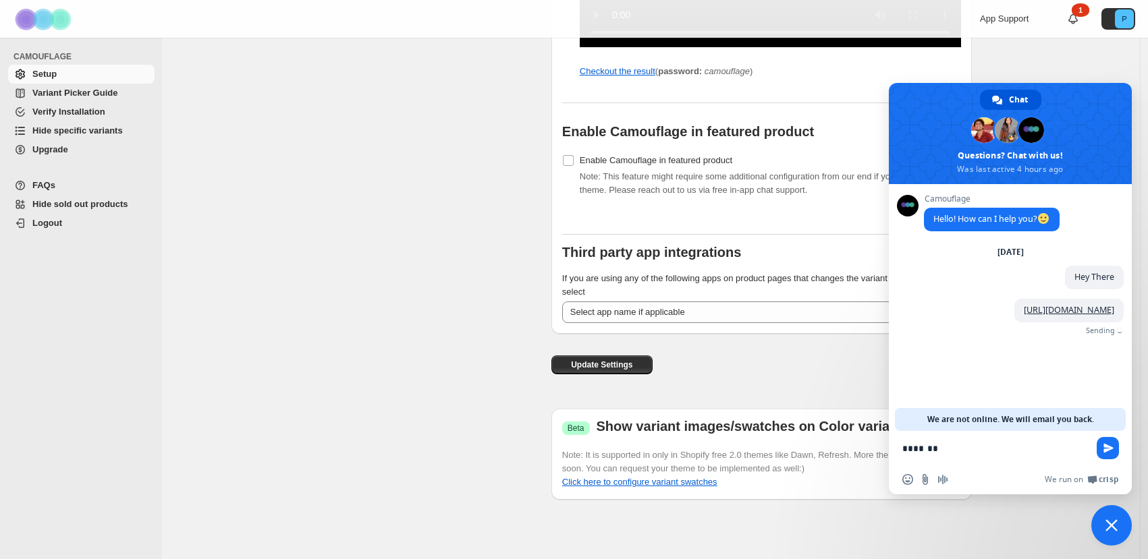
type textarea "*****"
type textarea "**********"
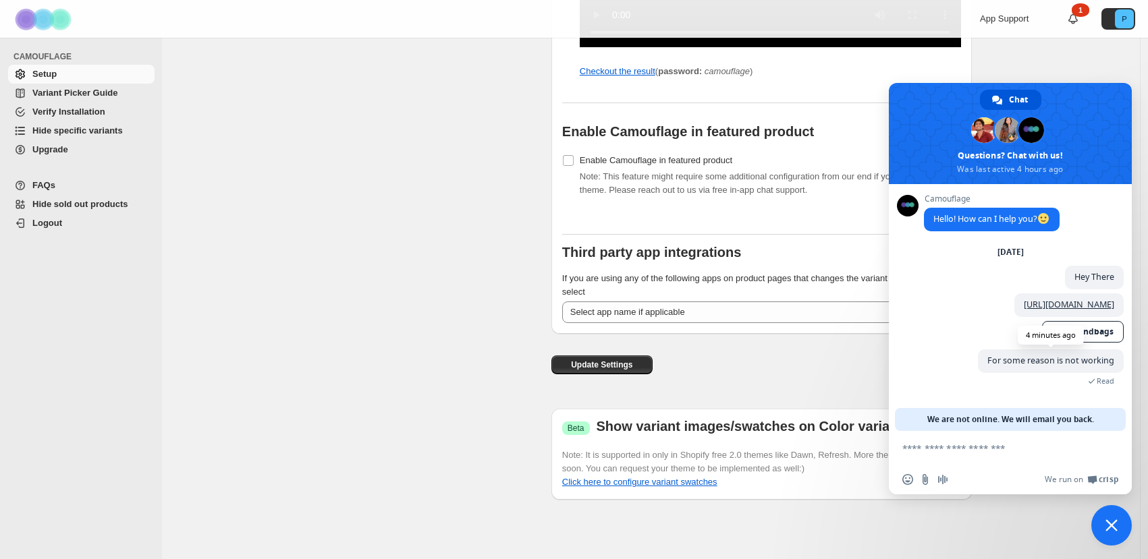
scroll to position [7, 0]
click at [965, 448] on textarea "Compose your message..." at bounding box center [995, 449] width 186 height 12
click at [916, 459] on form at bounding box center [995, 449] width 186 height 36
click at [918, 451] on textarea "Compose your message..." at bounding box center [995, 449] width 186 height 12
type textarea "**********"
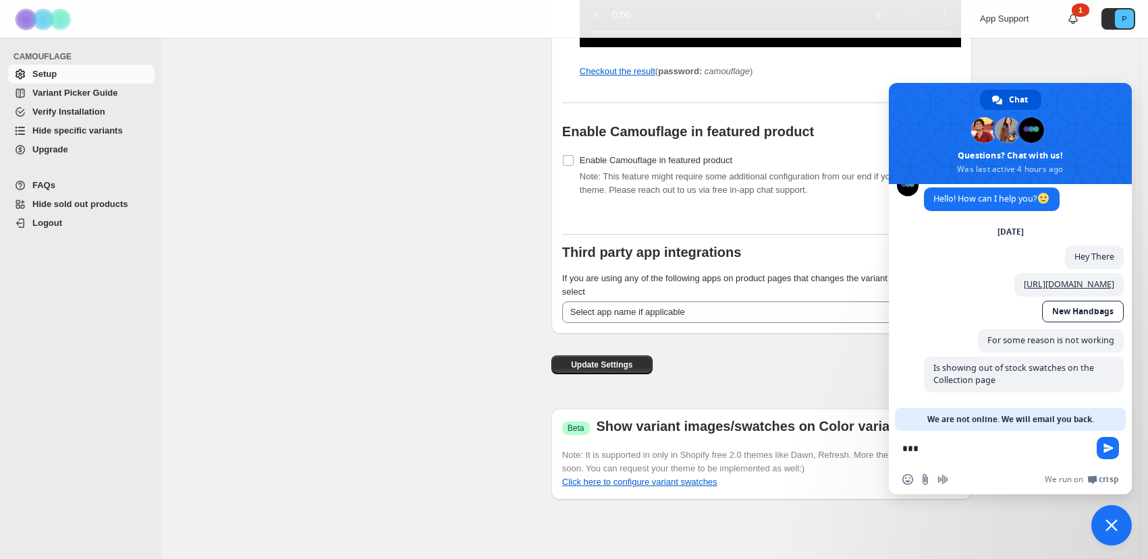
scroll to position [34, 0]
type textarea "**********"
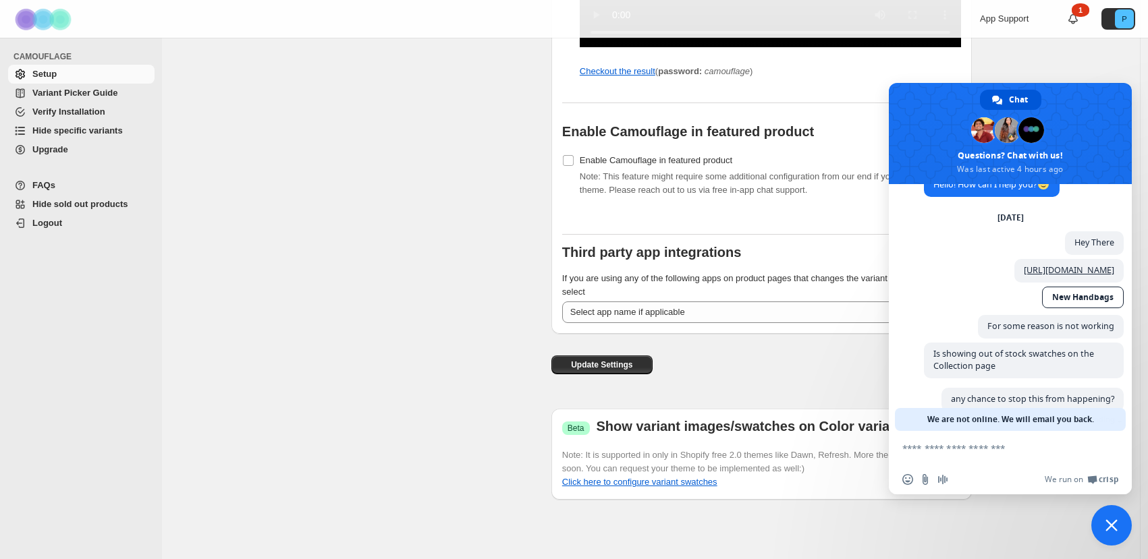
scroll to position [63, 0]
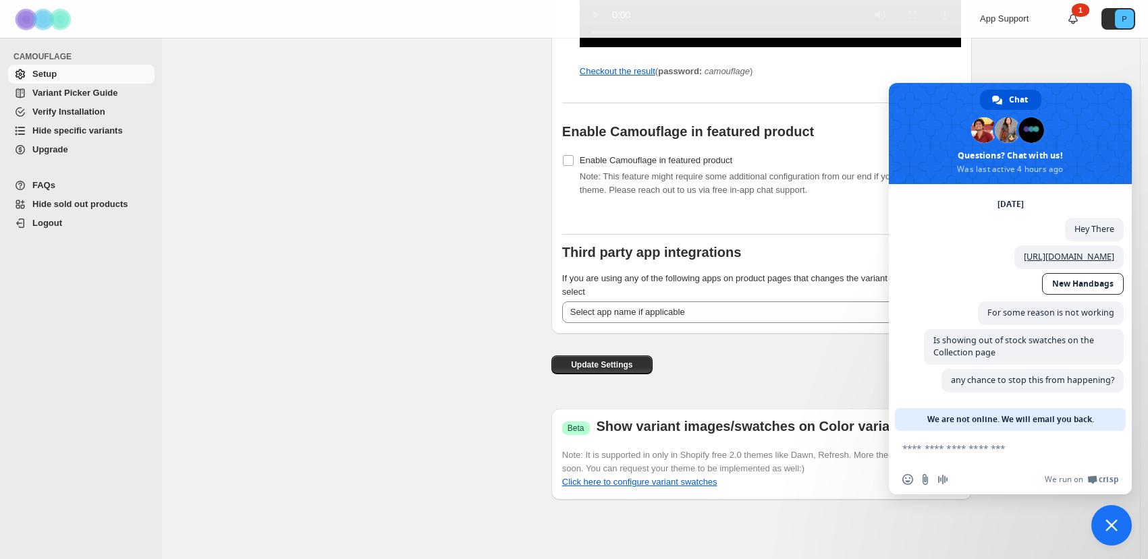
click at [57, 190] on span "FAQs" at bounding box center [91, 185] width 119 height 13
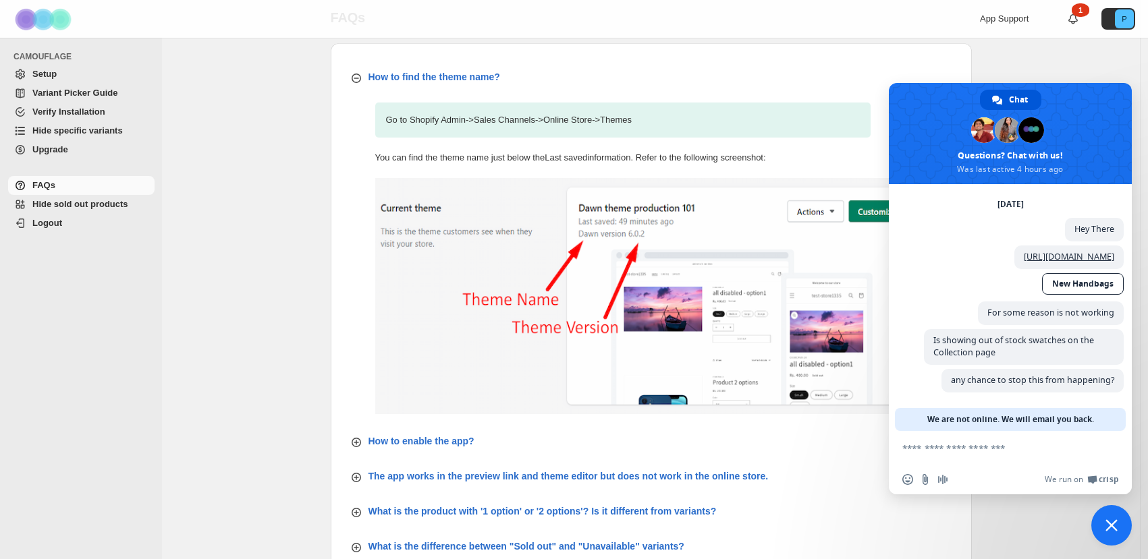
scroll to position [47, 0]
click at [1106, 527] on span "Close chat" at bounding box center [1111, 525] width 12 height 12
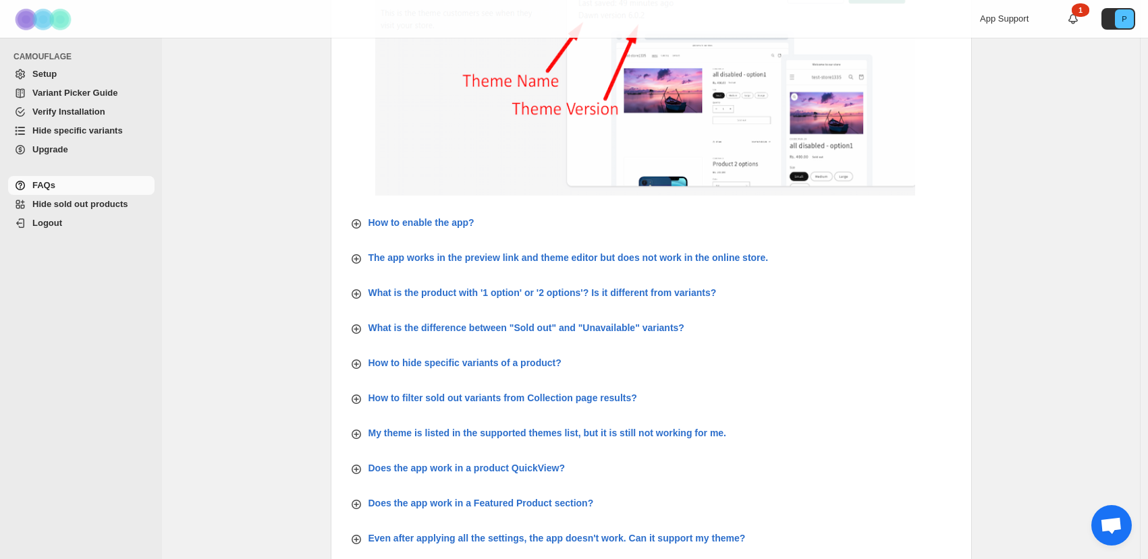
scroll to position [260, 0]
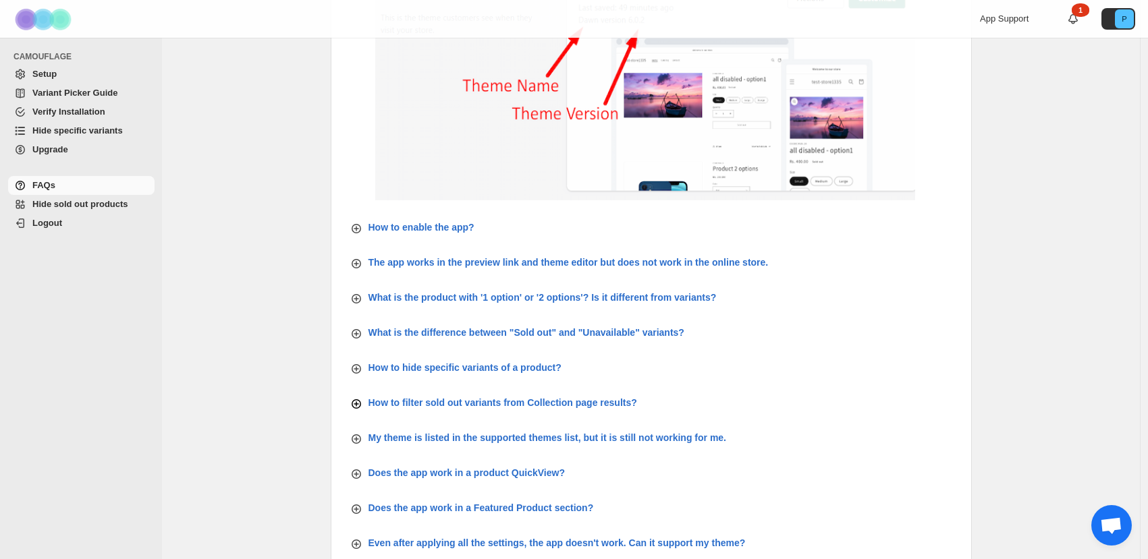
click at [607, 400] on p "How to filter sold out variants from Collection page results?" at bounding box center [502, 402] width 269 height 13
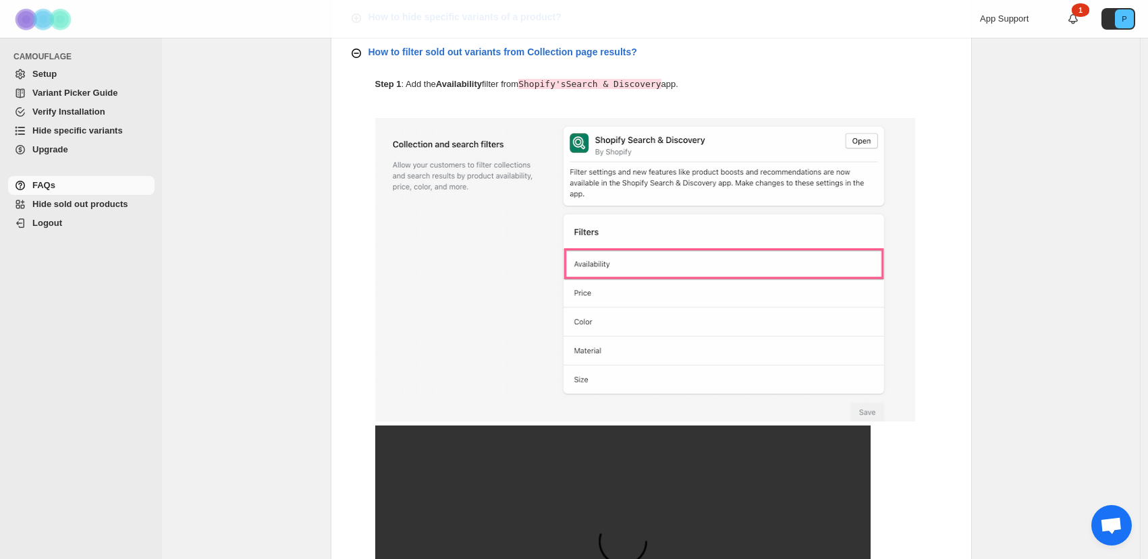
scroll to position [609, 0]
drag, startPoint x: 543, startPoint y: 84, endPoint x: 671, endPoint y: 84, distance: 128.2
click at [661, 84] on code "Shopify's Search & Discovery" at bounding box center [589, 85] width 142 height 10
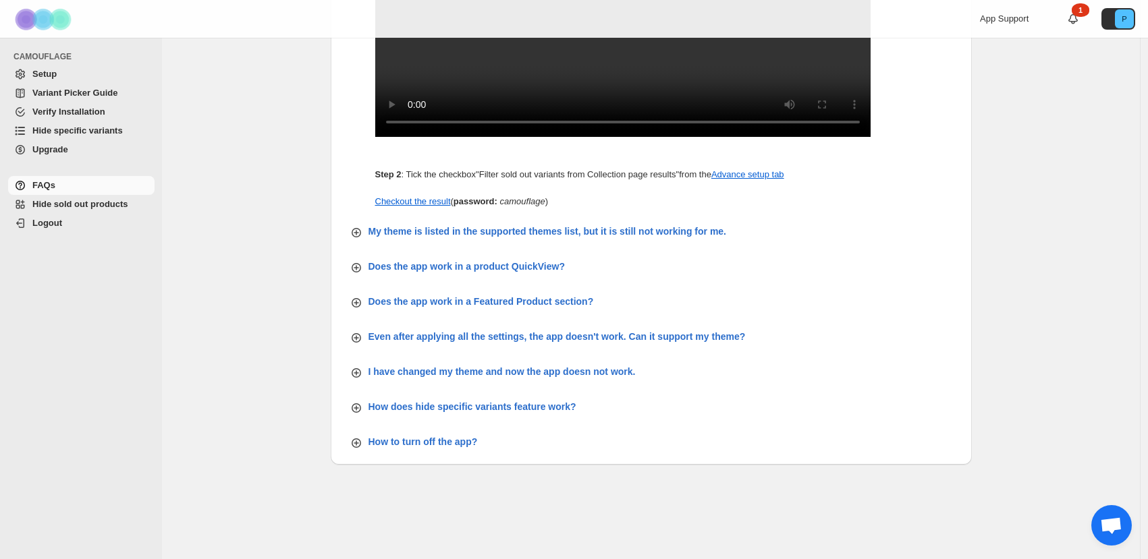
scroll to position [1174, 0]
click at [767, 172] on link "Advance setup tab" at bounding box center [747, 174] width 73 height 10
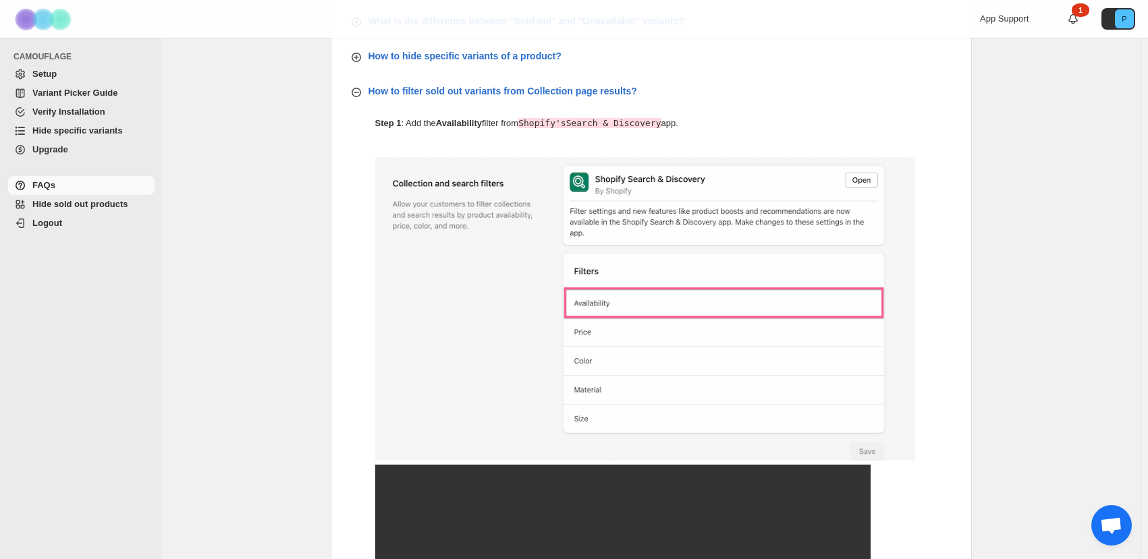
scroll to position [0, 0]
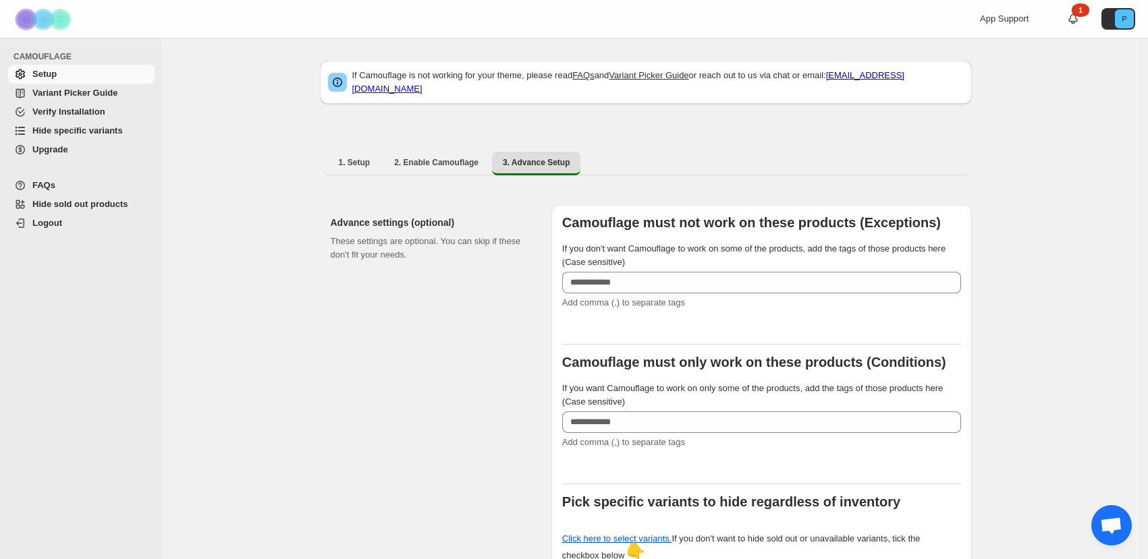
click at [75, 179] on span "FAQs" at bounding box center [91, 185] width 119 height 13
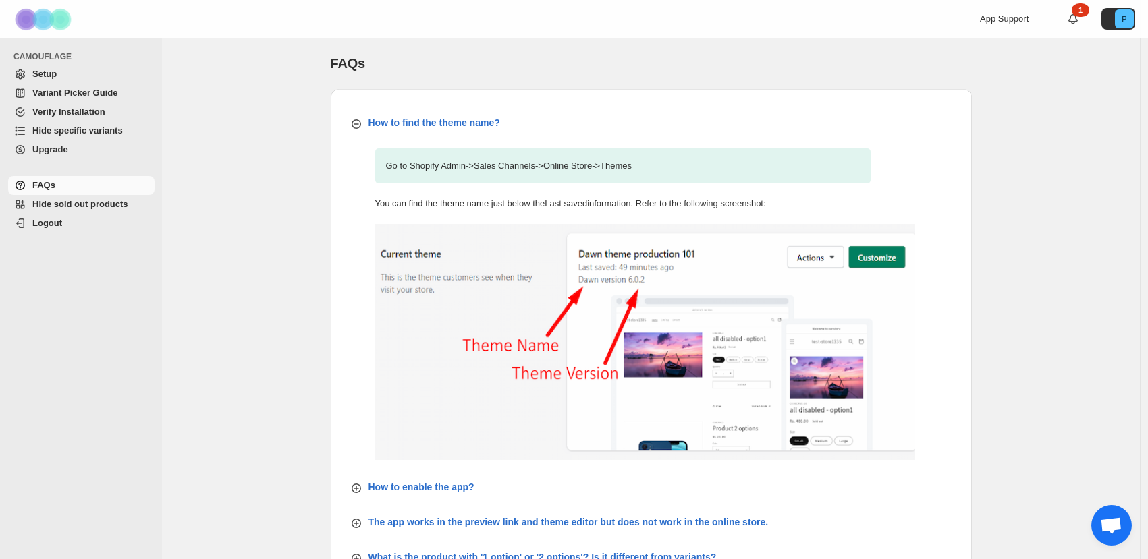
scroll to position [63, 0]
click at [1113, 526] on span "Open chat" at bounding box center [1111, 526] width 22 height 19
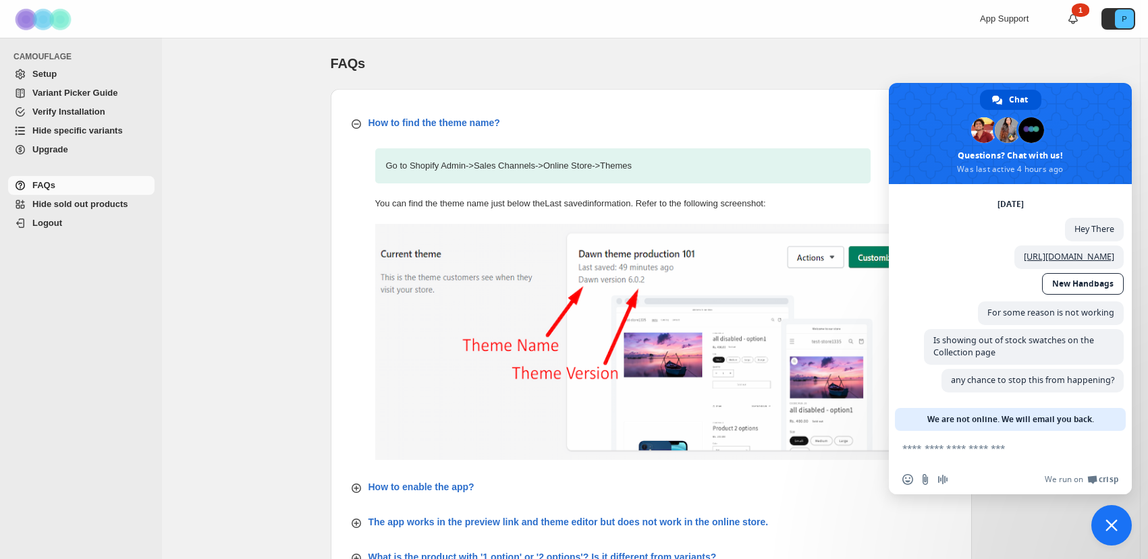
click at [1111, 527] on span "Close chat" at bounding box center [1111, 525] width 12 height 12
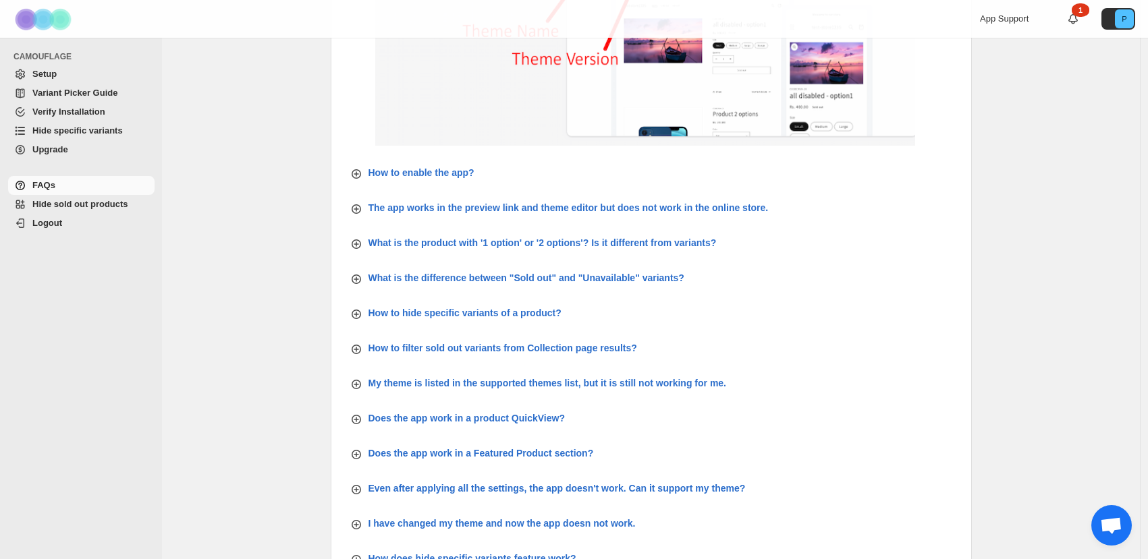
scroll to position [432, 0]
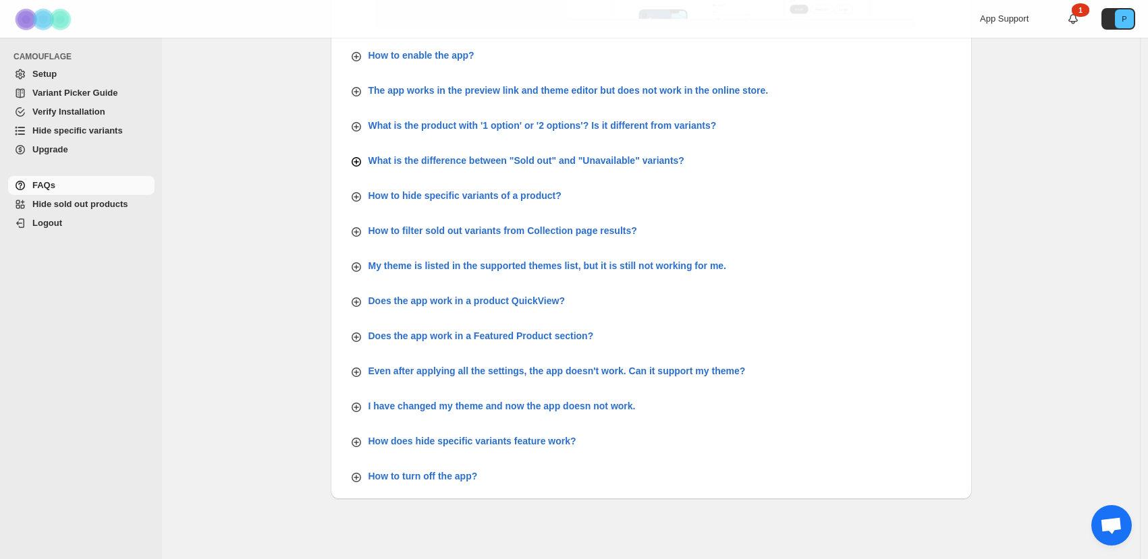
click at [557, 149] on button "What is the difference between "Sold out" and "Unavailable" variants?" at bounding box center [650, 160] width 619 height 24
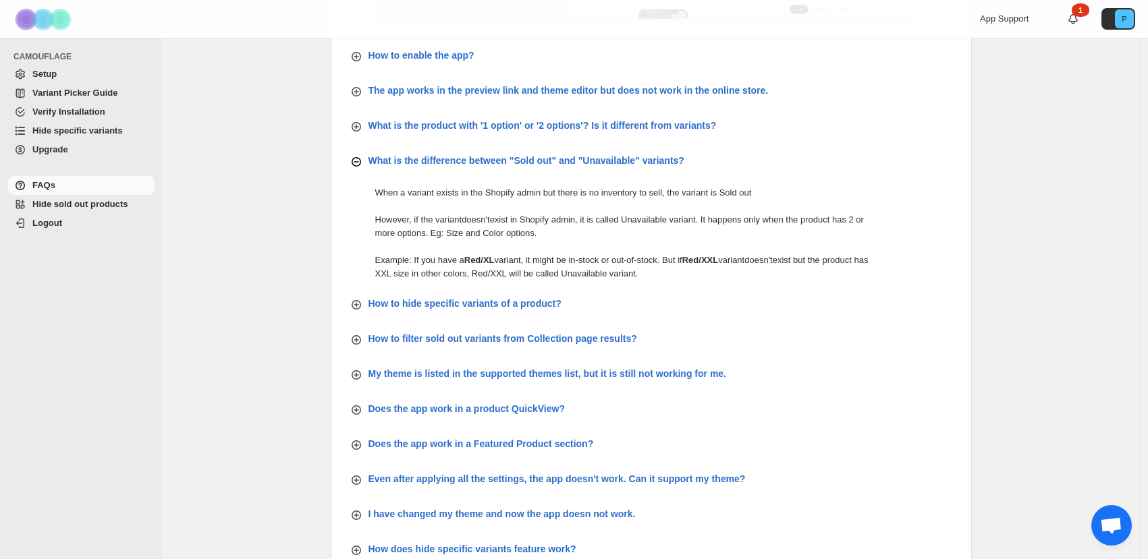
click at [555, 152] on button "What is the difference between "Sold out" and "Unavailable" variants?" at bounding box center [650, 160] width 619 height 24
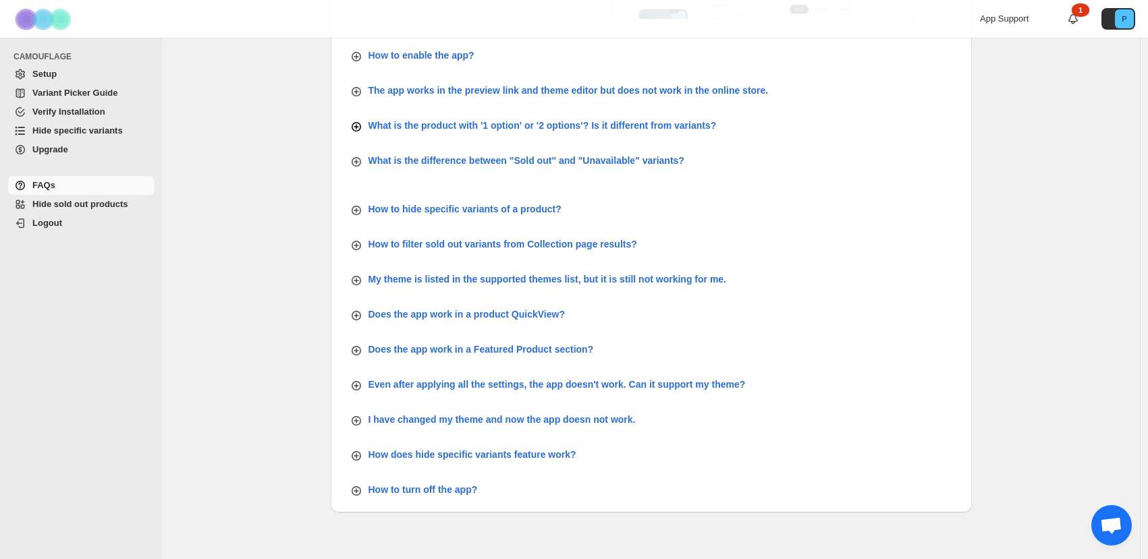
click at [545, 119] on p "What is the product with '1 option' or '2 options'? Is it different from varian…" at bounding box center [542, 125] width 348 height 13
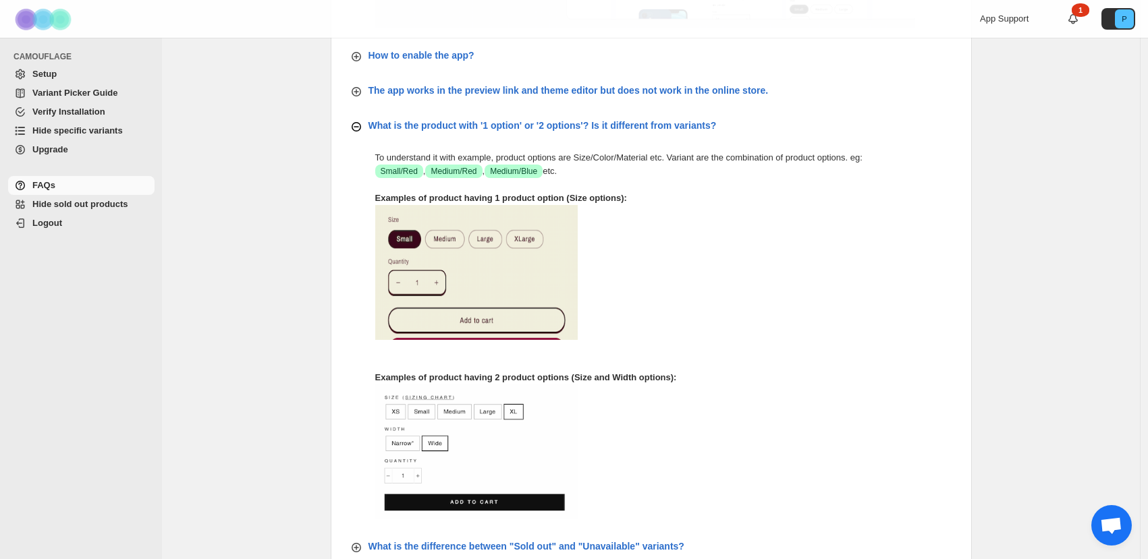
click at [545, 119] on p "What is the product with '1 option' or '2 options'? Is it different from varian…" at bounding box center [542, 125] width 348 height 13
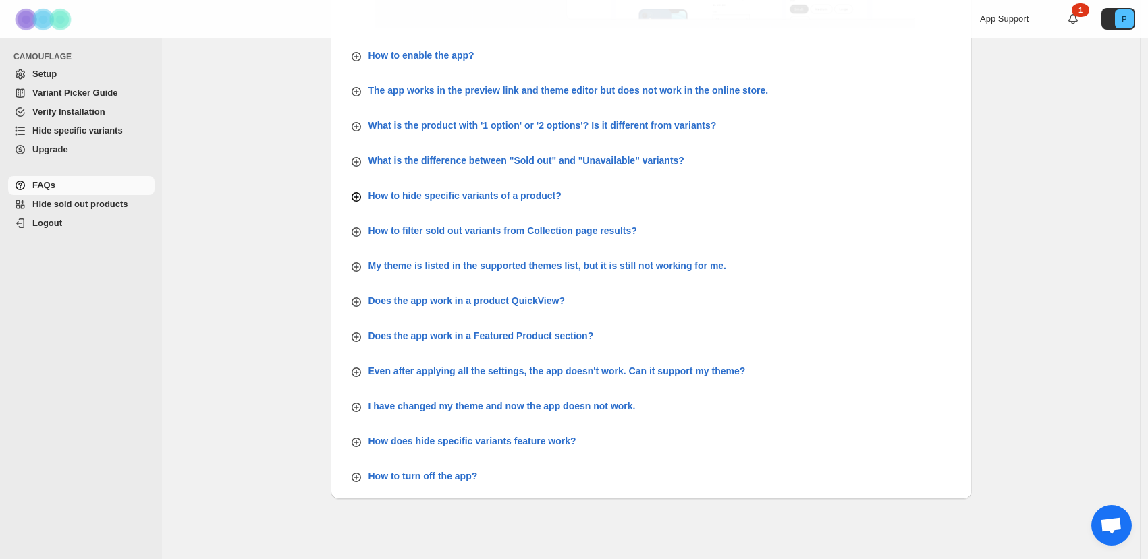
click at [501, 192] on p "How to hide specific variants of a product?" at bounding box center [464, 195] width 193 height 13
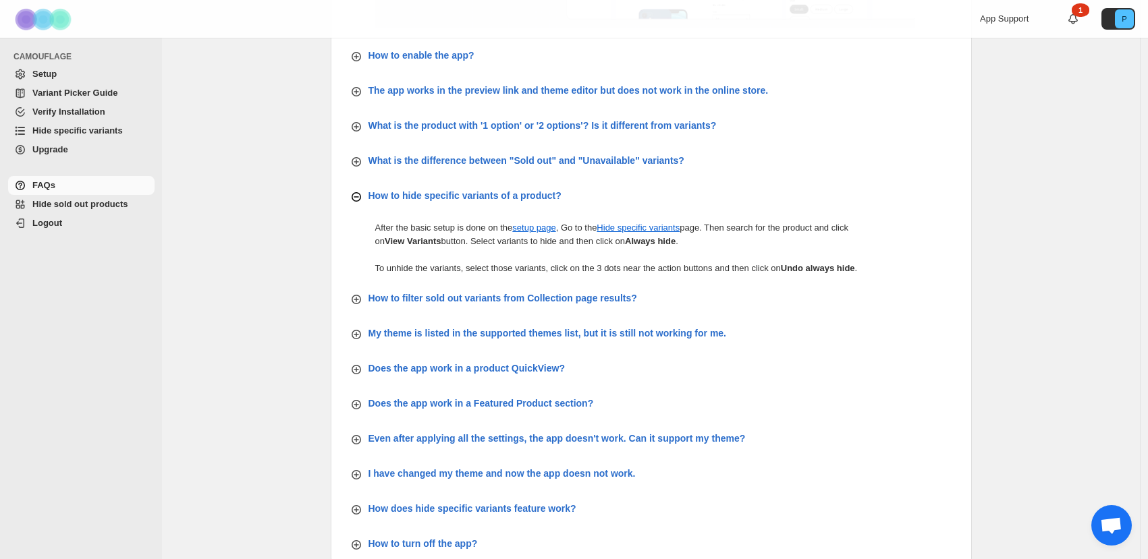
click at [501, 192] on p "How to hide specific variants of a product?" at bounding box center [464, 195] width 193 height 13
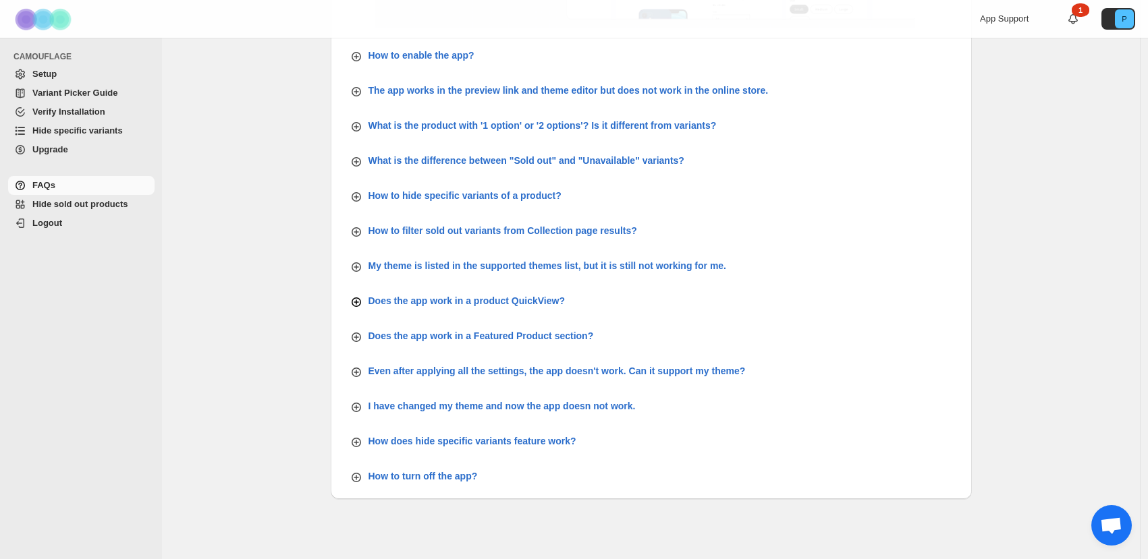
click at [492, 302] on p "Does the app work in a product QuickView?" at bounding box center [466, 300] width 196 height 13
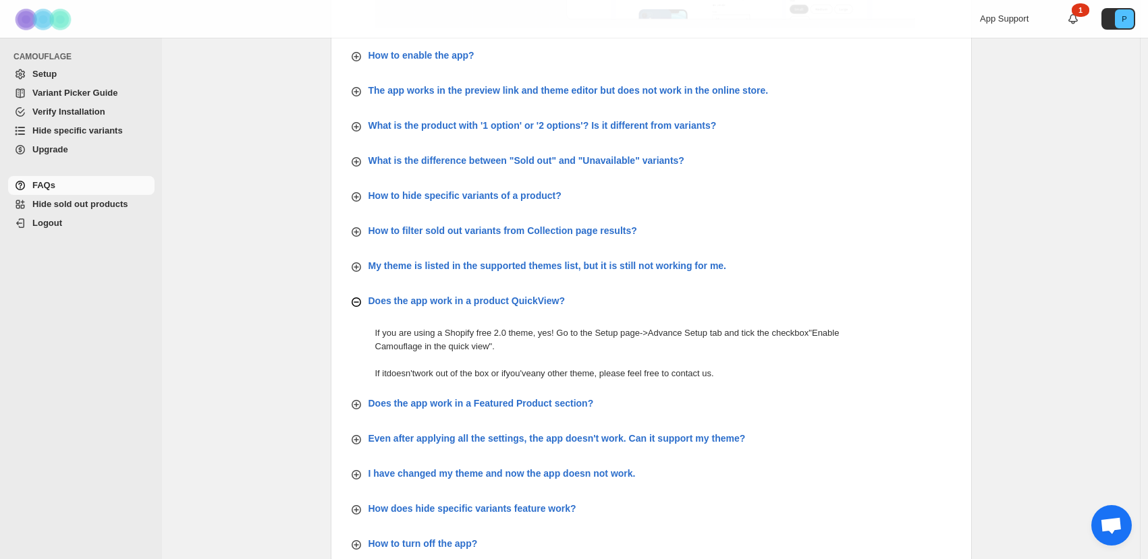
click at [492, 302] on p "Does the app work in a product QuickView?" at bounding box center [466, 300] width 196 height 13
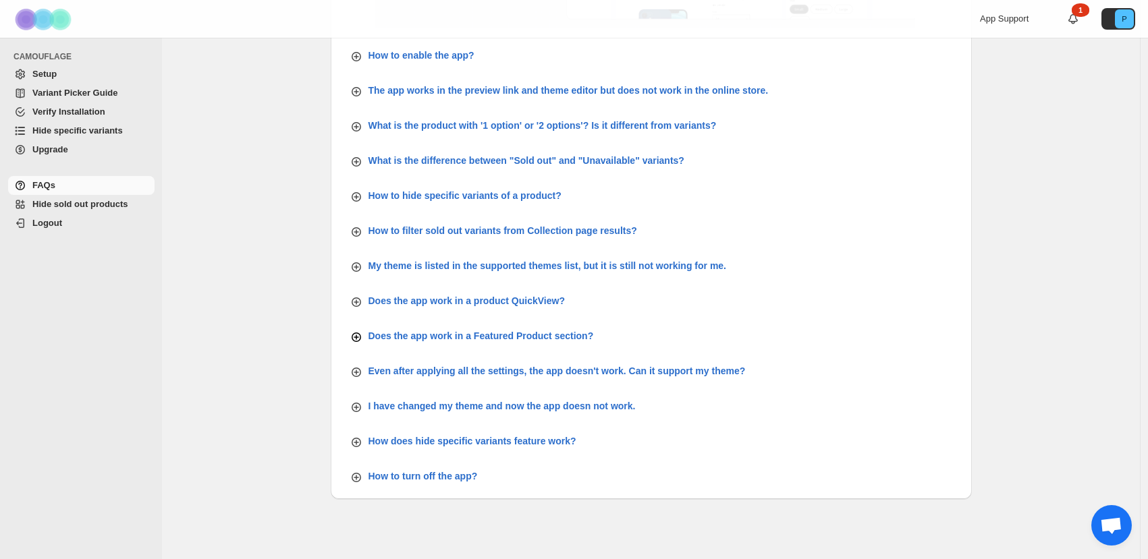
click at [508, 330] on p "Does the app work in a Featured Product section?" at bounding box center [480, 335] width 225 height 13
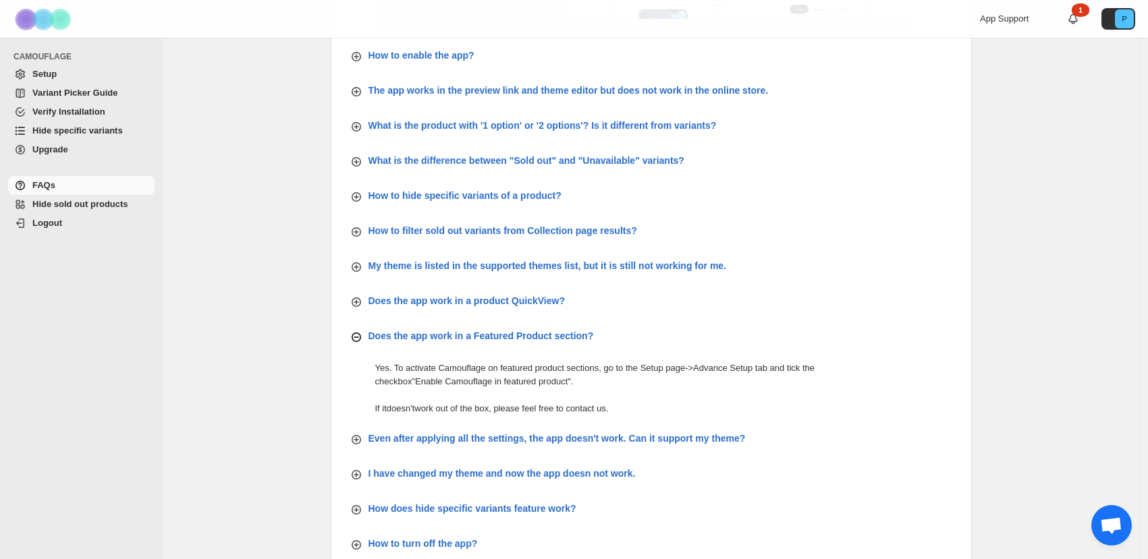
click at [508, 330] on p "Does the app work in a Featured Product section?" at bounding box center [480, 335] width 225 height 13
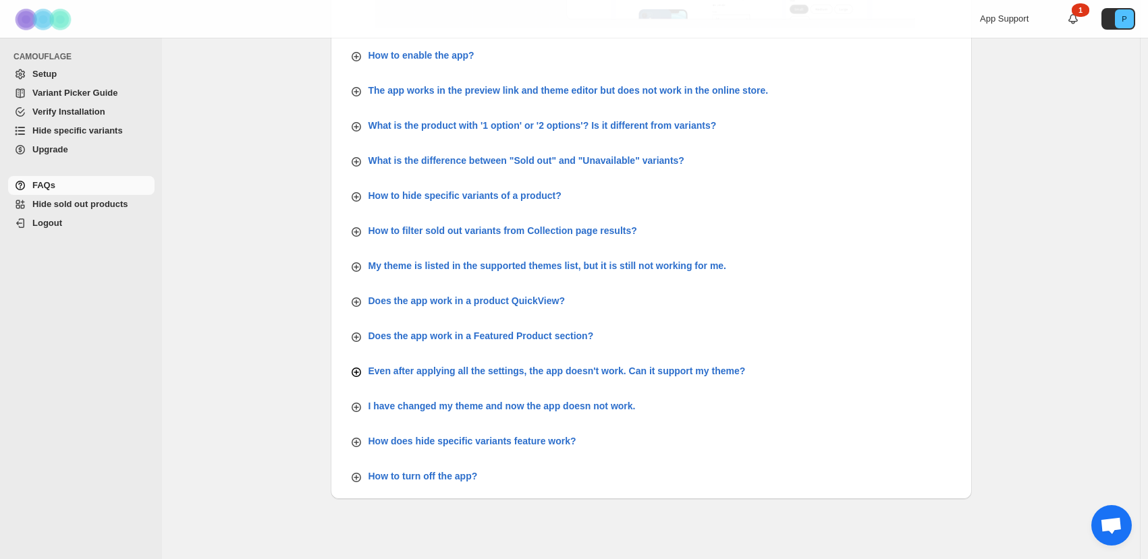
click at [544, 369] on p "Even after applying all the settings, the app doesn't work. Can it support my t…" at bounding box center [556, 370] width 377 height 13
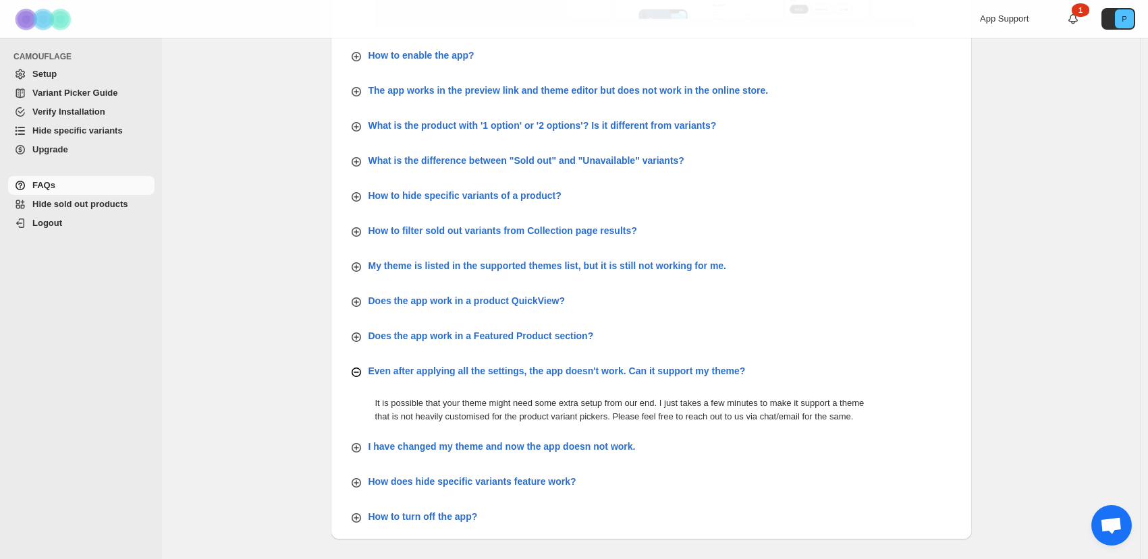
click at [544, 369] on p "Even after applying all the settings, the app doesn't work. Can it support my t…" at bounding box center [556, 370] width 377 height 13
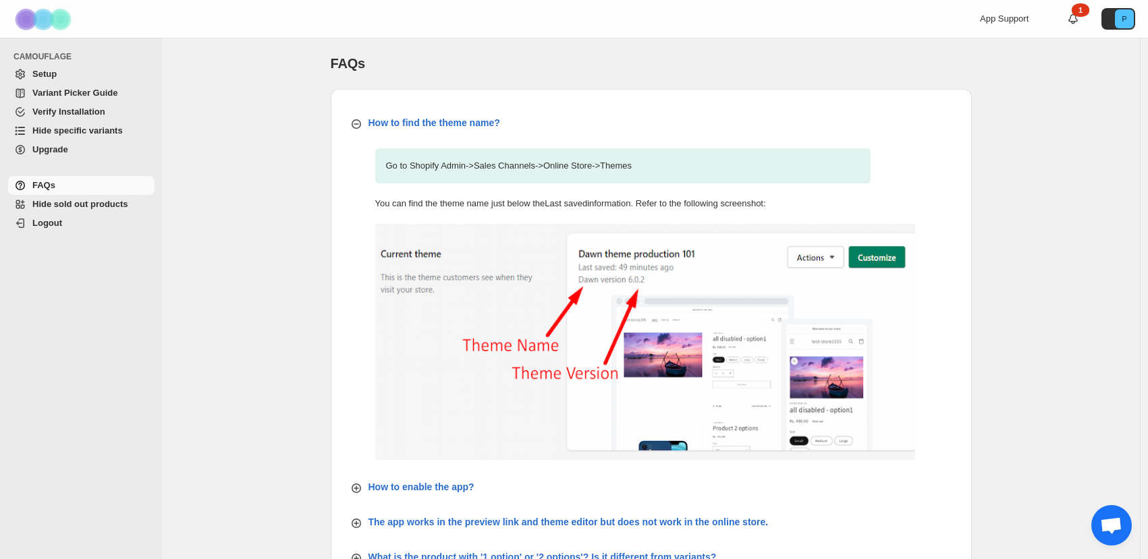
click at [1125, 517] on span "Open chat" at bounding box center [1111, 525] width 40 height 40
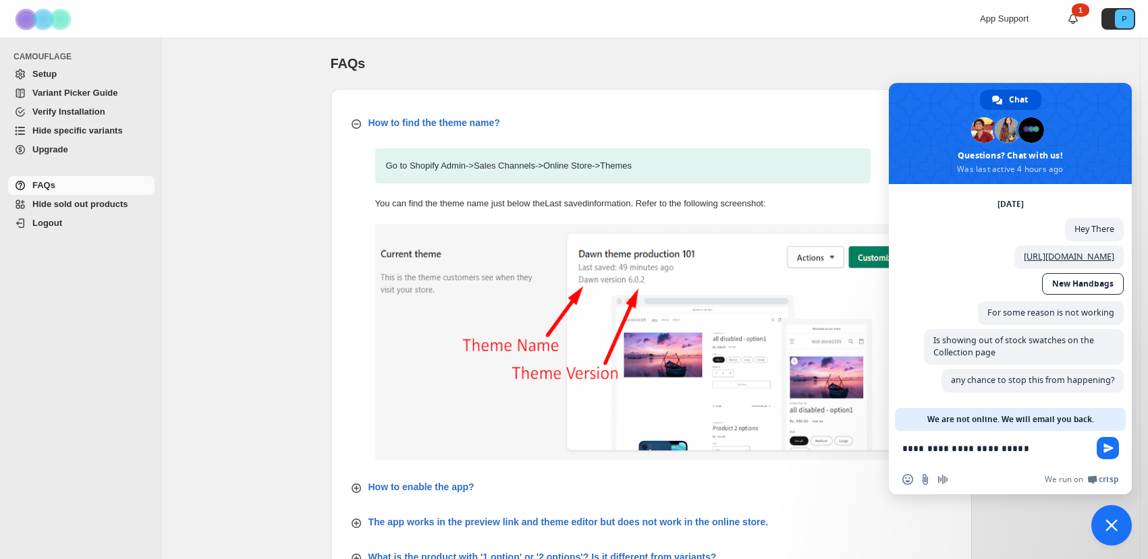
paste textarea "*****"
type textarea "**********"
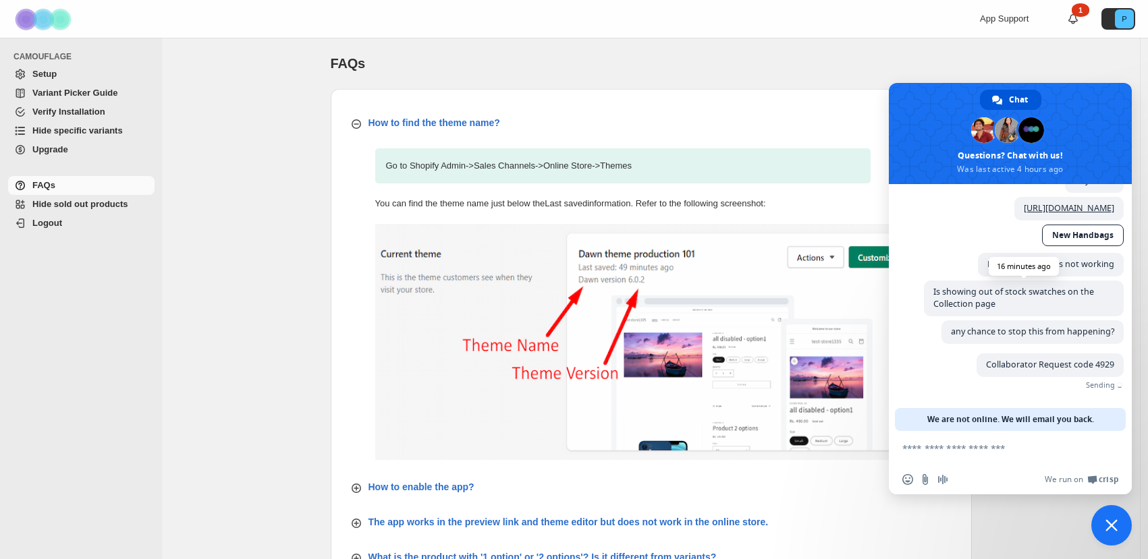
scroll to position [90, 0]
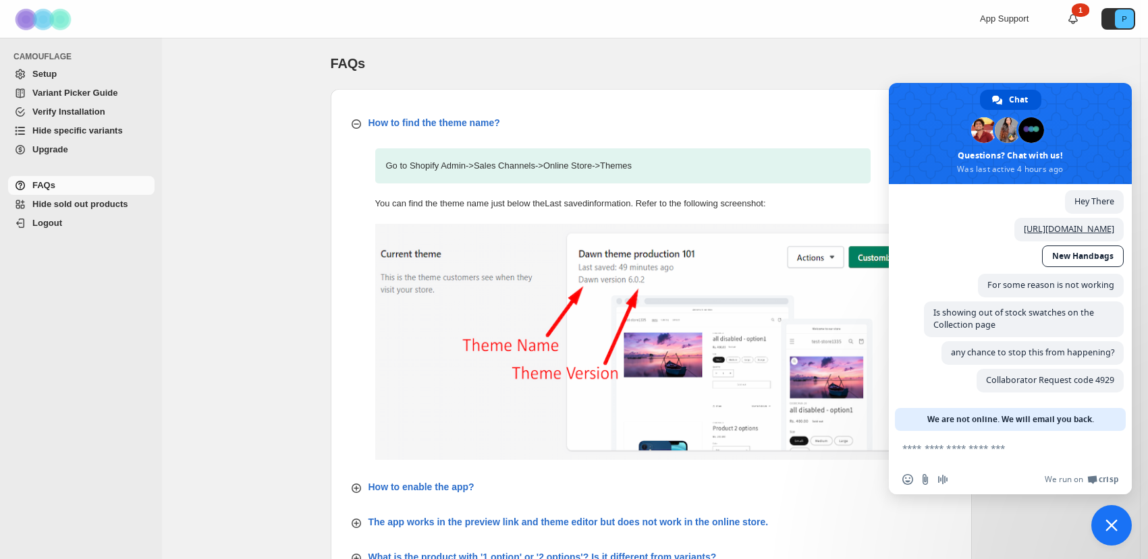
click at [1107, 518] on span "Close chat" at bounding box center [1111, 525] width 40 height 40
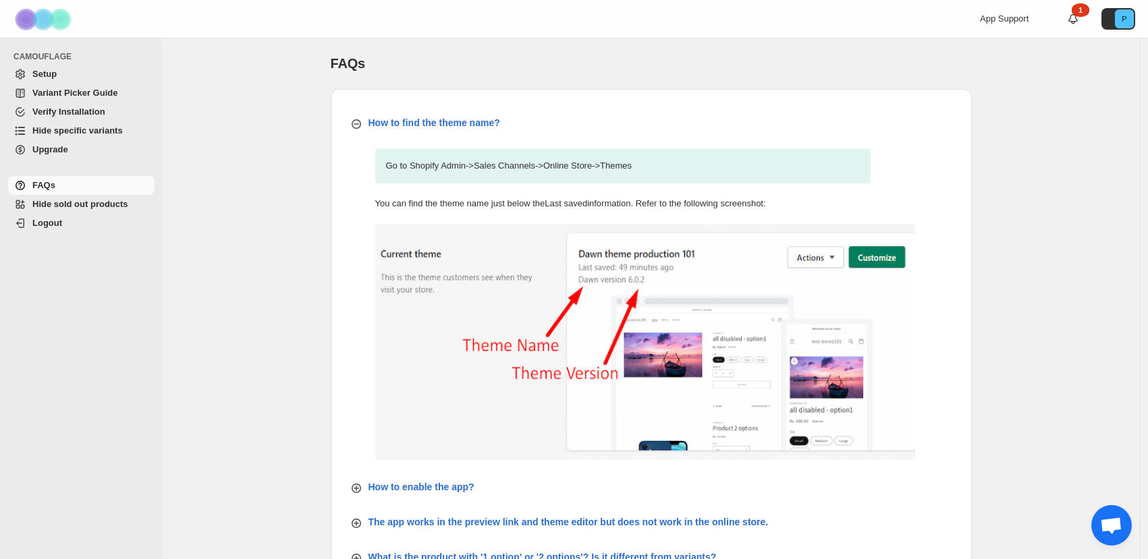
click at [1115, 525] on span "Open chat" at bounding box center [1111, 526] width 22 height 19
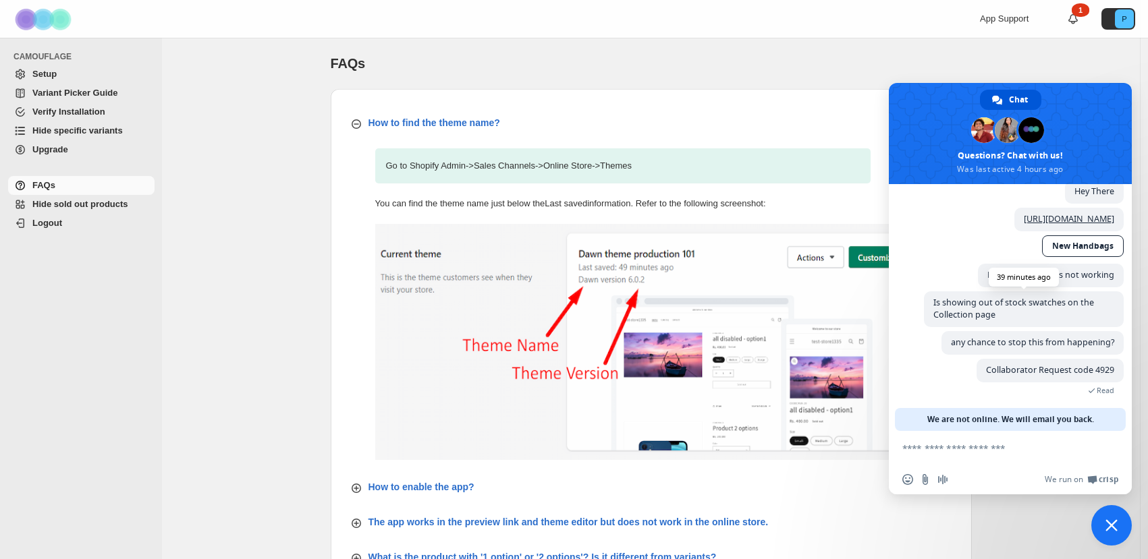
scroll to position [103, 0]
click at [1109, 528] on span "Close chat" at bounding box center [1111, 525] width 12 height 12
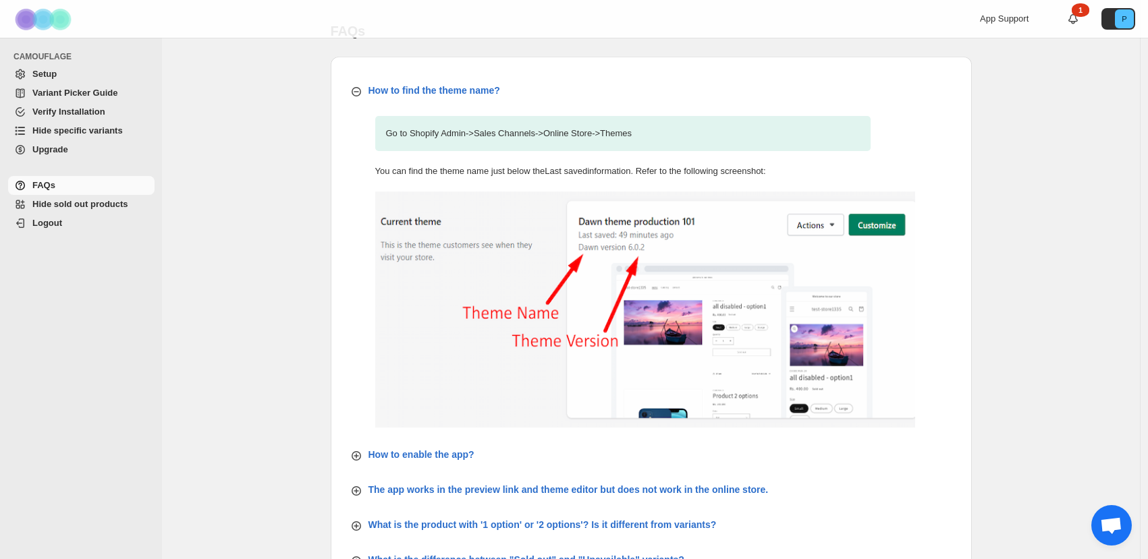
scroll to position [0, 0]
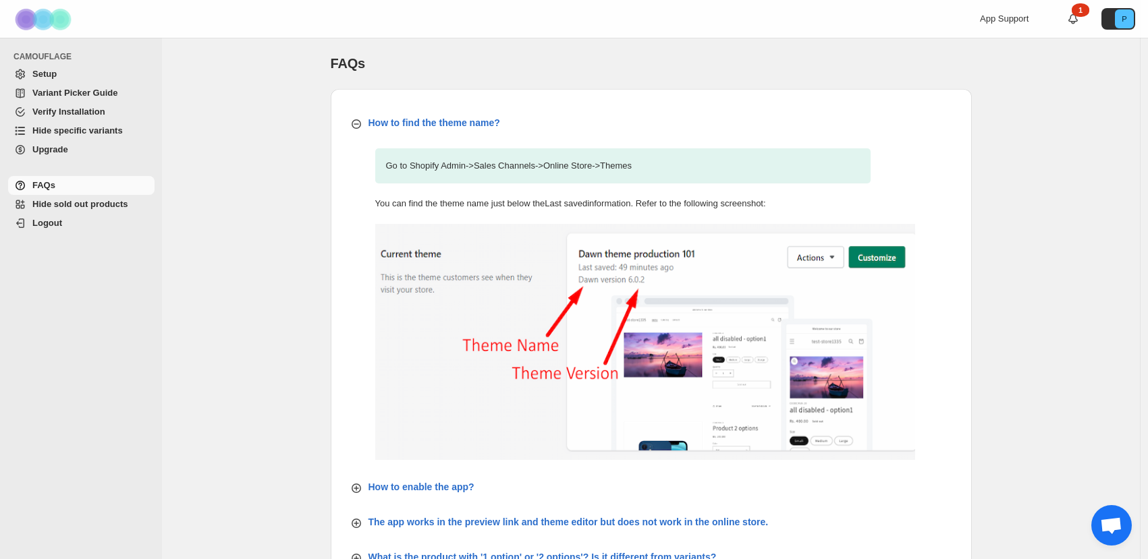
click at [69, 167] on ul "CAMOUFLAGE Setup Variant Picker Guide Verify Installation Hide specific variant…" at bounding box center [77, 109] width 155 height 121
click at [69, 149] on span "Upgrade" at bounding box center [91, 149] width 119 height 13
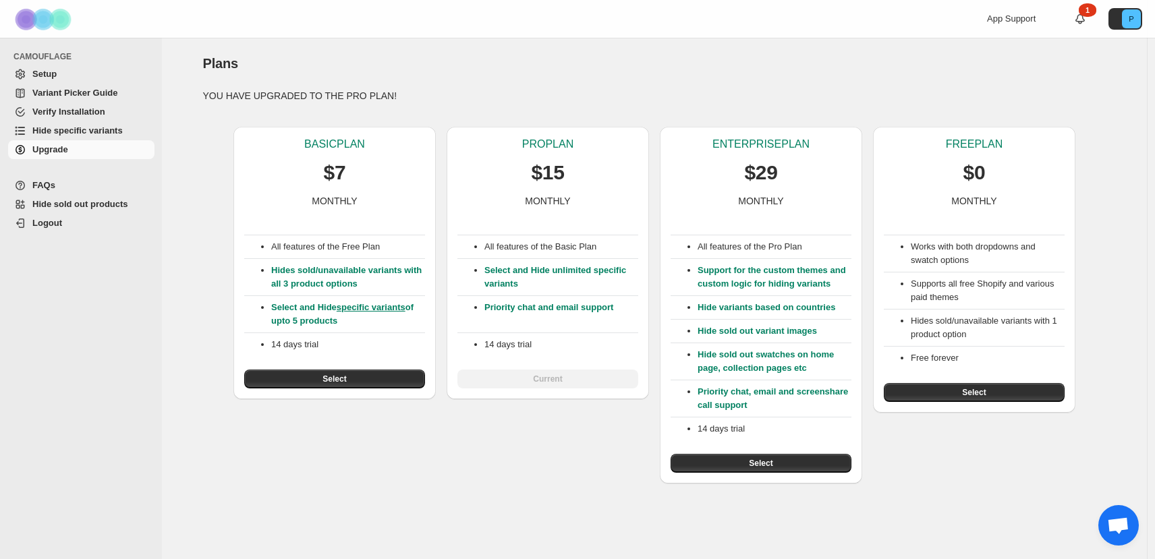
scroll to position [103, 0]
click at [714, 455] on button "Select" at bounding box center [761, 463] width 181 height 19
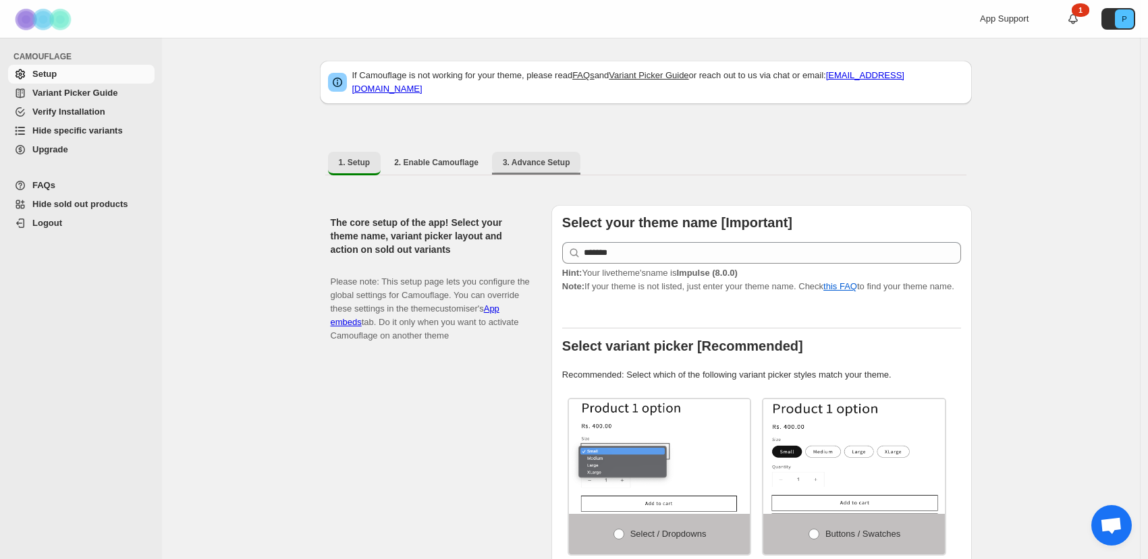
click at [549, 161] on button "3. Advance Setup" at bounding box center [536, 163] width 89 height 22
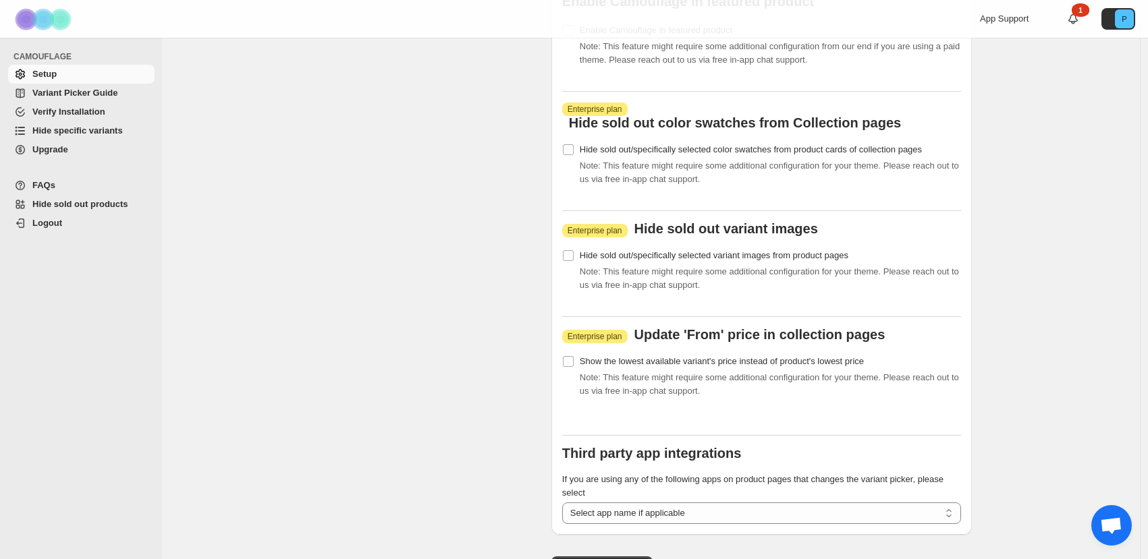
scroll to position [1507, 0]
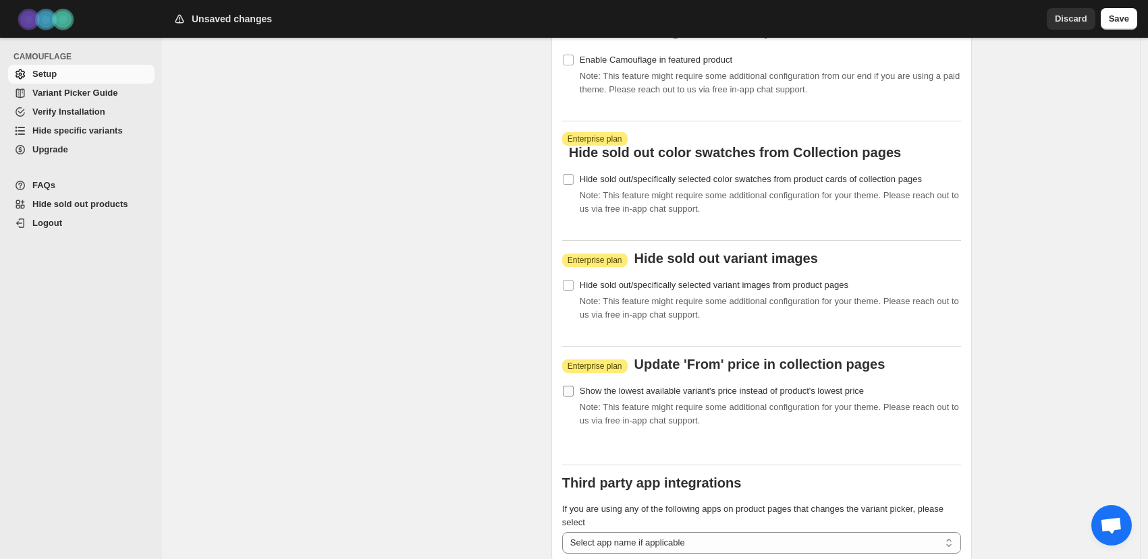
click at [574, 397] on span at bounding box center [568, 391] width 12 height 12
click at [1122, 26] on button "Save" at bounding box center [1118, 19] width 36 height 22
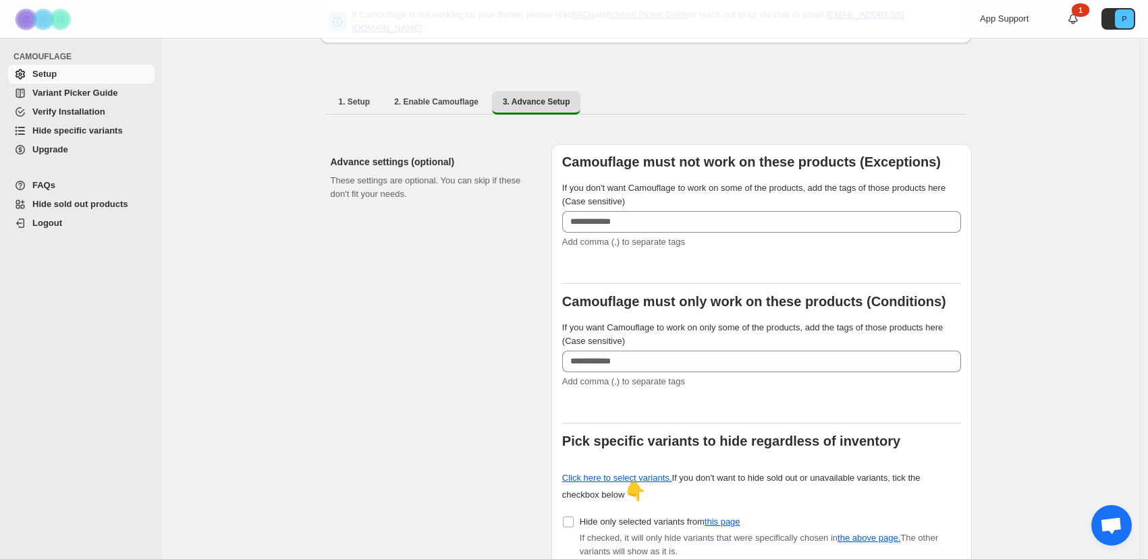
scroll to position [0, 0]
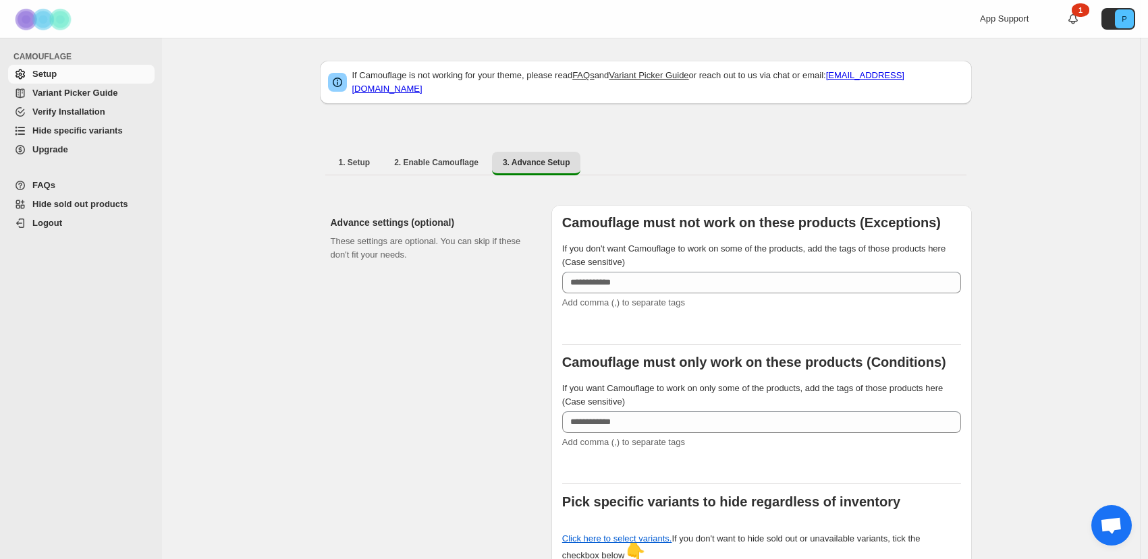
click at [1096, 525] on span "Open chat" at bounding box center [1111, 525] width 40 height 40
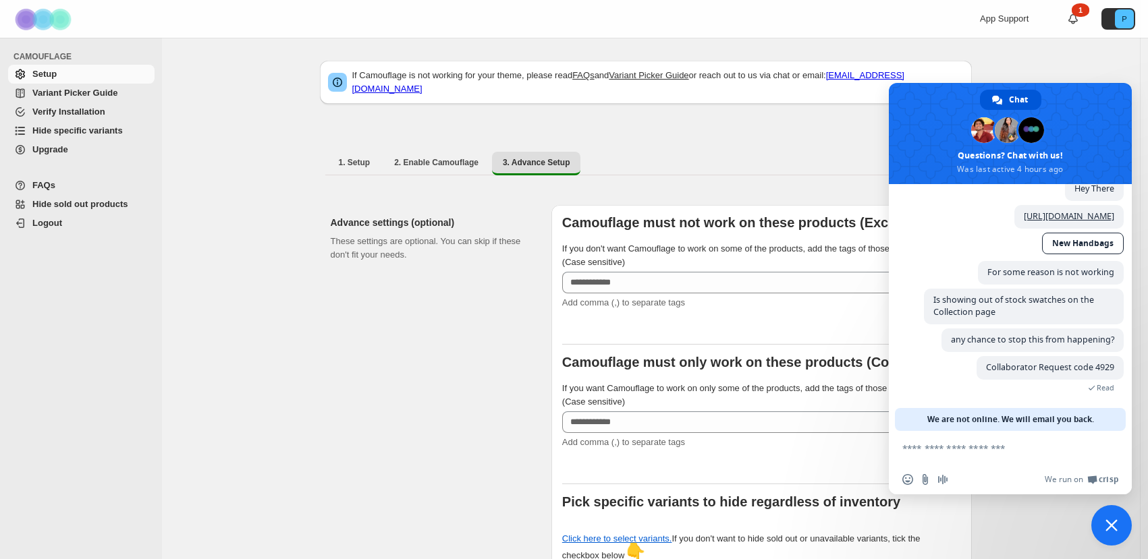
scroll to position [103, 0]
type textarea "**********"
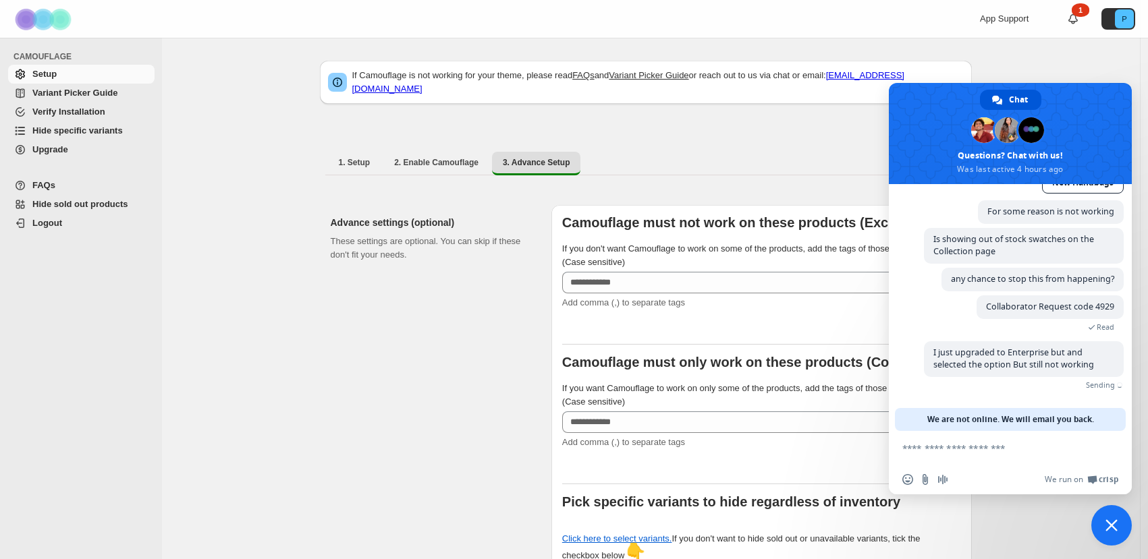
scroll to position [131, 0]
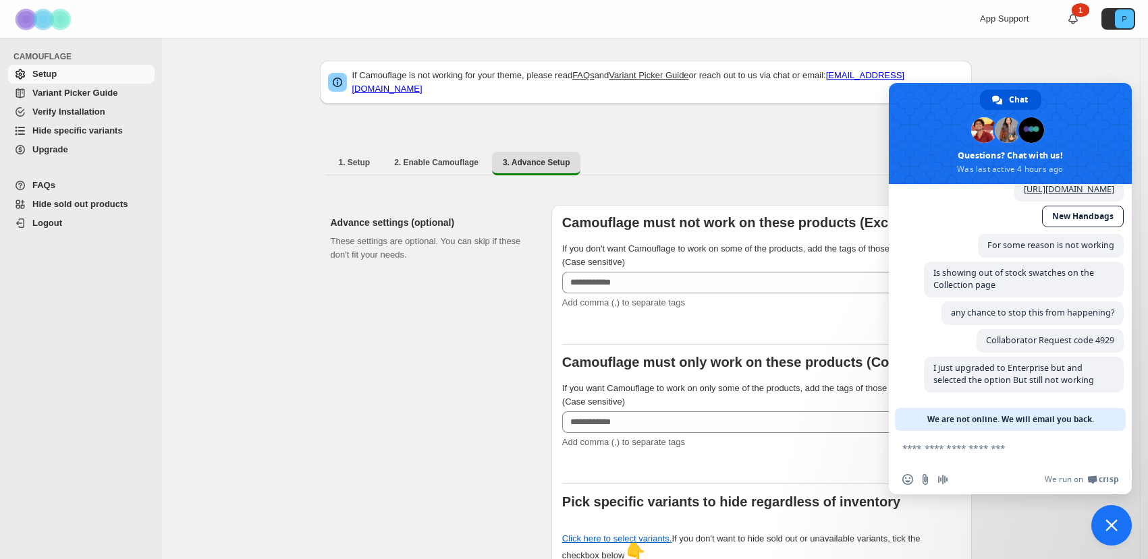
click at [1114, 526] on span "Close chat" at bounding box center [1111, 525] width 12 height 12
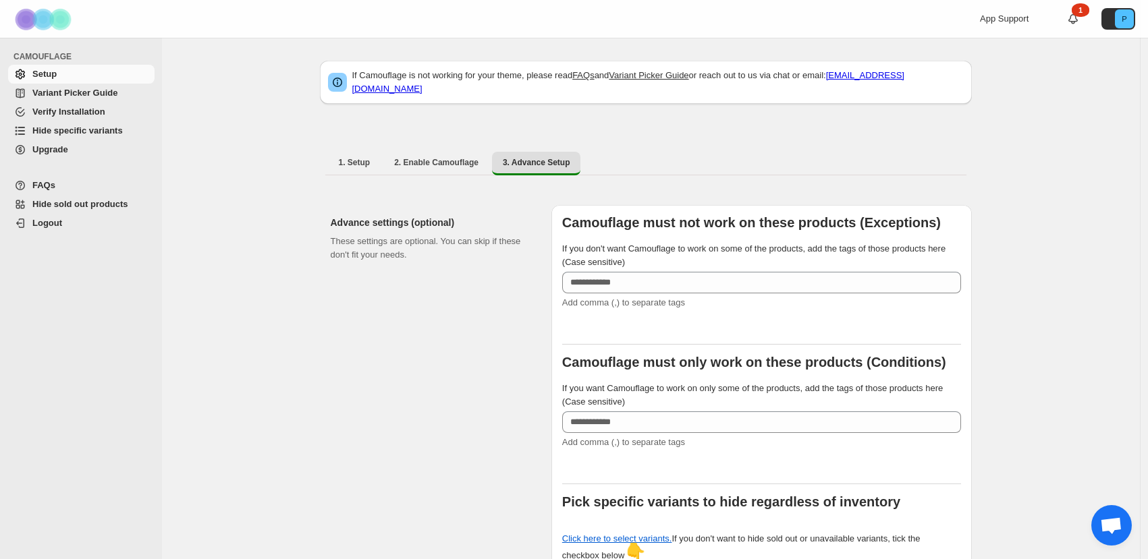
click at [1107, 536] on span "Open chat" at bounding box center [1111, 525] width 40 height 40
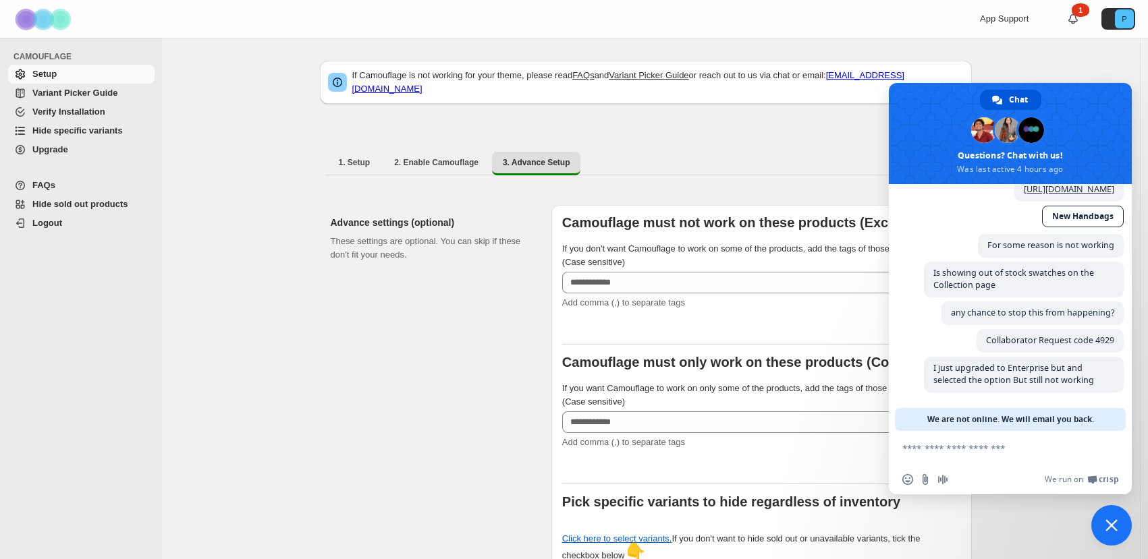
click at [1102, 532] on span "Close chat" at bounding box center [1111, 525] width 40 height 40
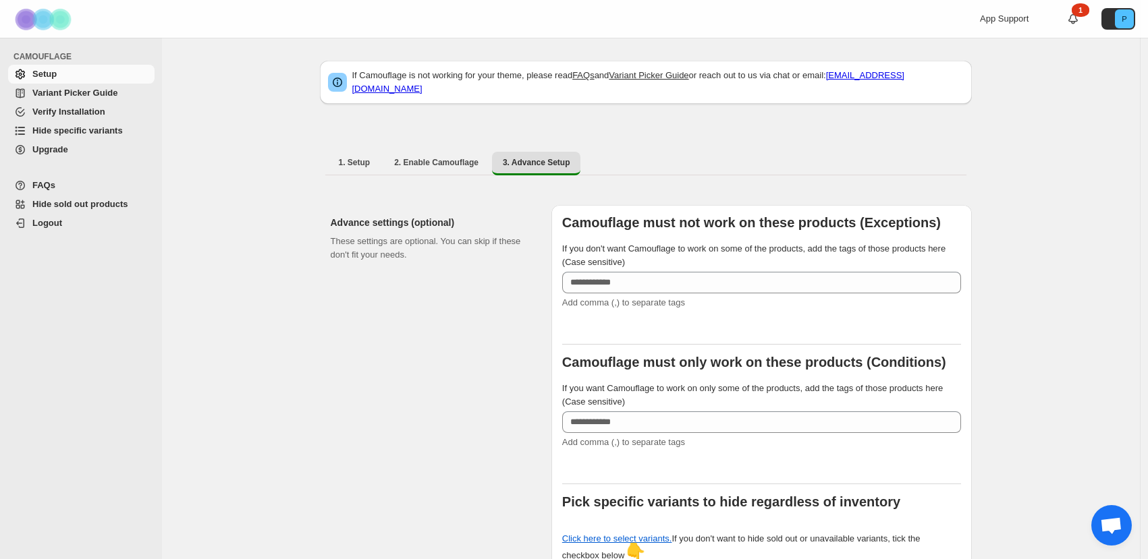
click at [1100, 522] on span "Open chat" at bounding box center [1111, 526] width 22 height 19
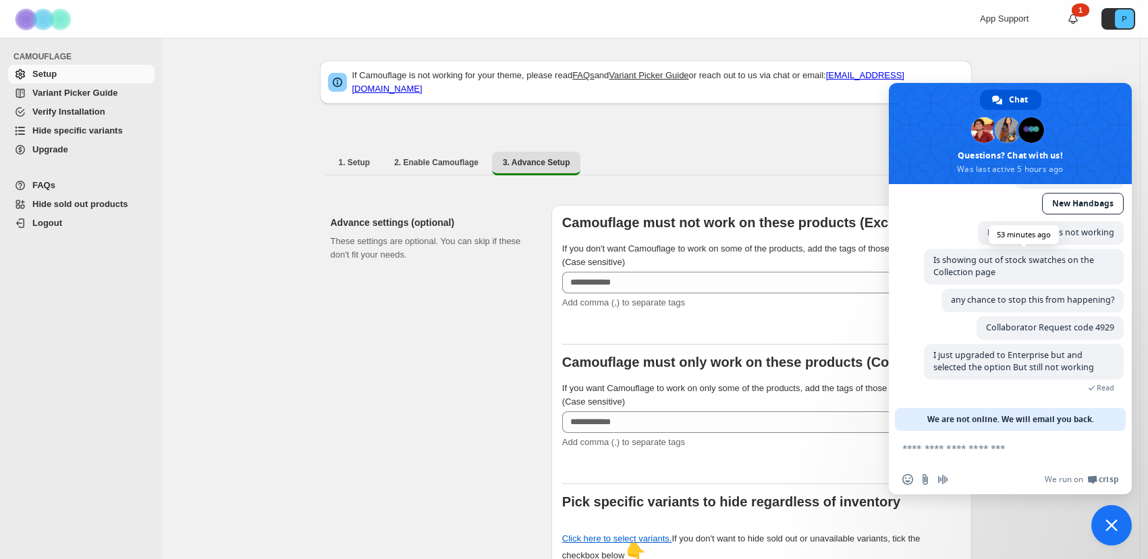
scroll to position [144, 0]
click at [1096, 515] on span "Close chat" at bounding box center [1111, 525] width 40 height 40
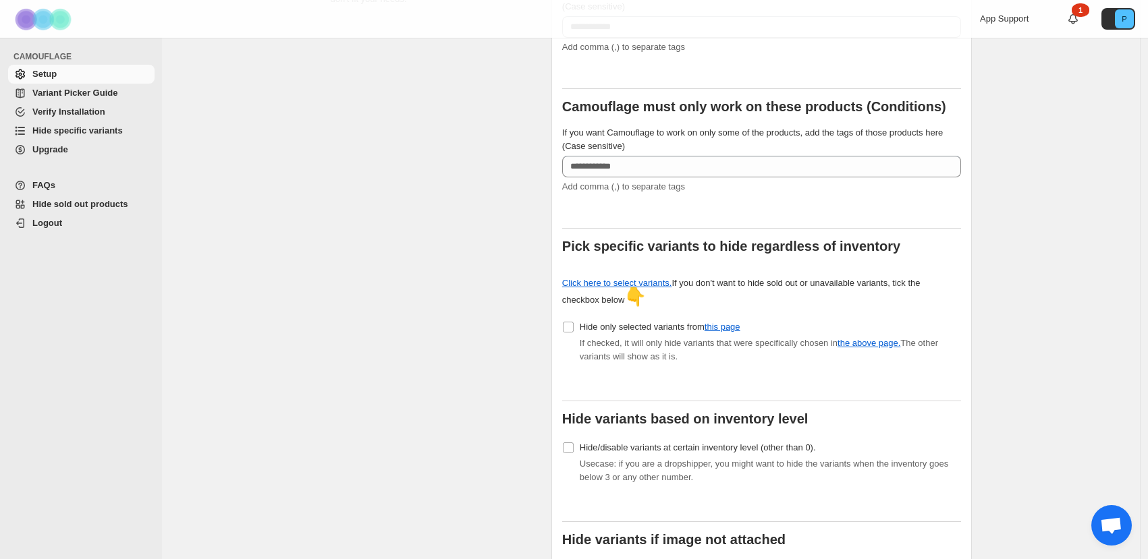
scroll to position [0, 0]
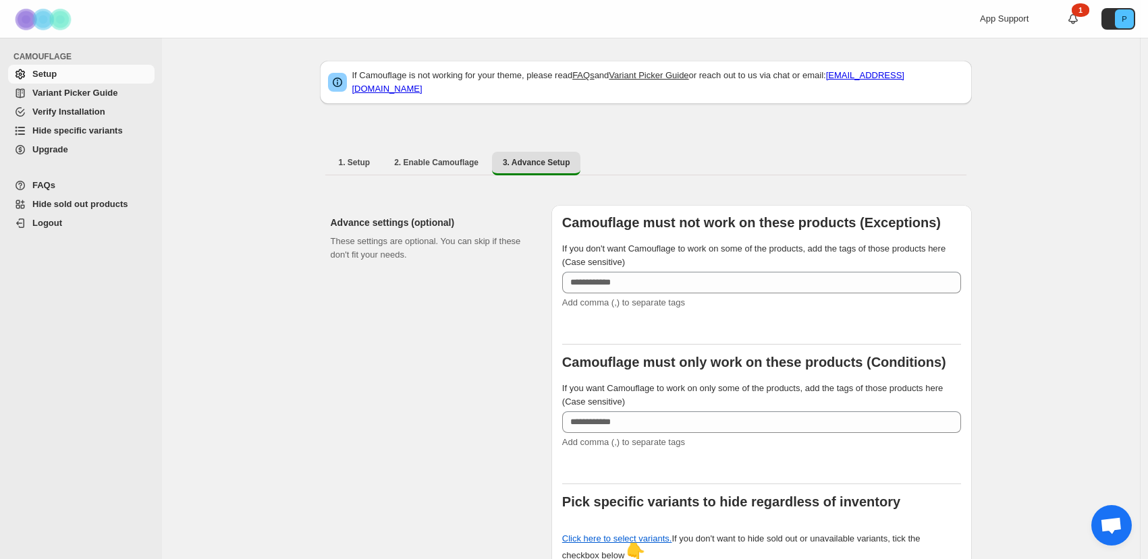
click at [1117, 529] on span "Open chat" at bounding box center [1111, 526] width 22 height 19
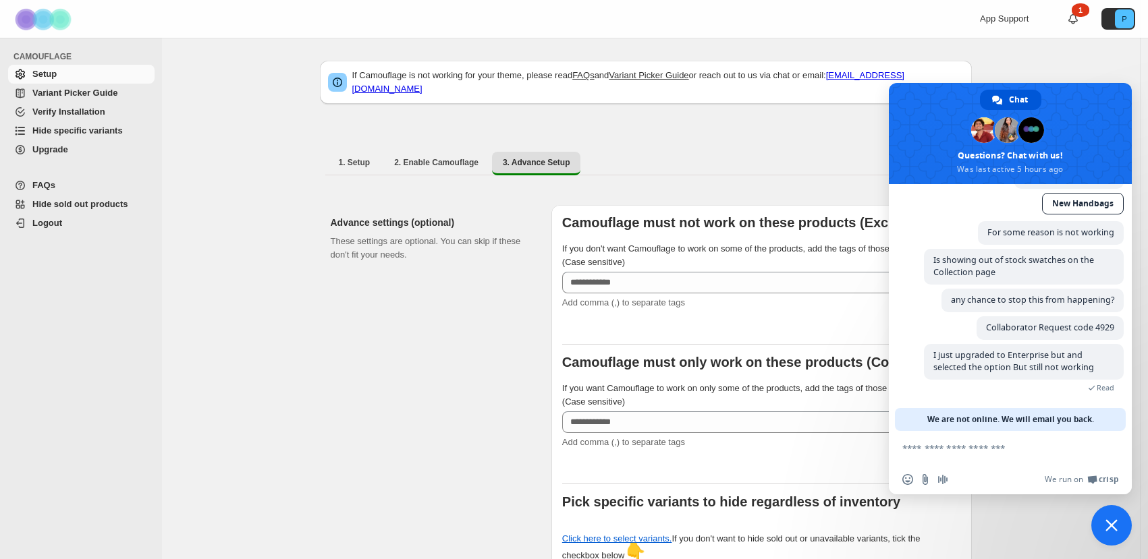
click at [1113, 524] on span "Close chat" at bounding box center [1111, 525] width 12 height 12
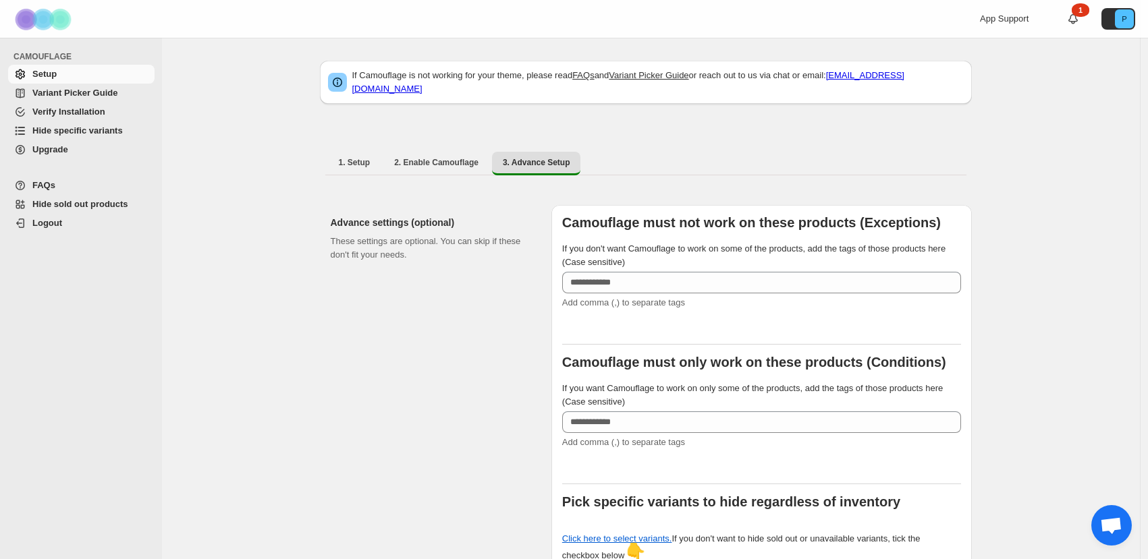
click at [1120, 515] on span "Open chat" at bounding box center [1111, 525] width 40 height 40
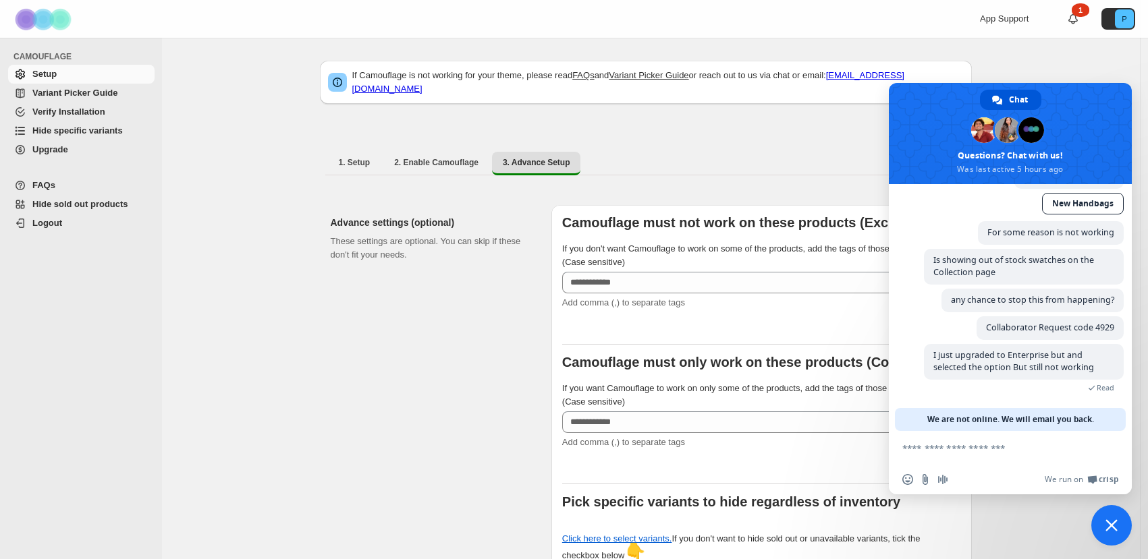
click at [1120, 517] on span "Close chat" at bounding box center [1111, 525] width 40 height 40
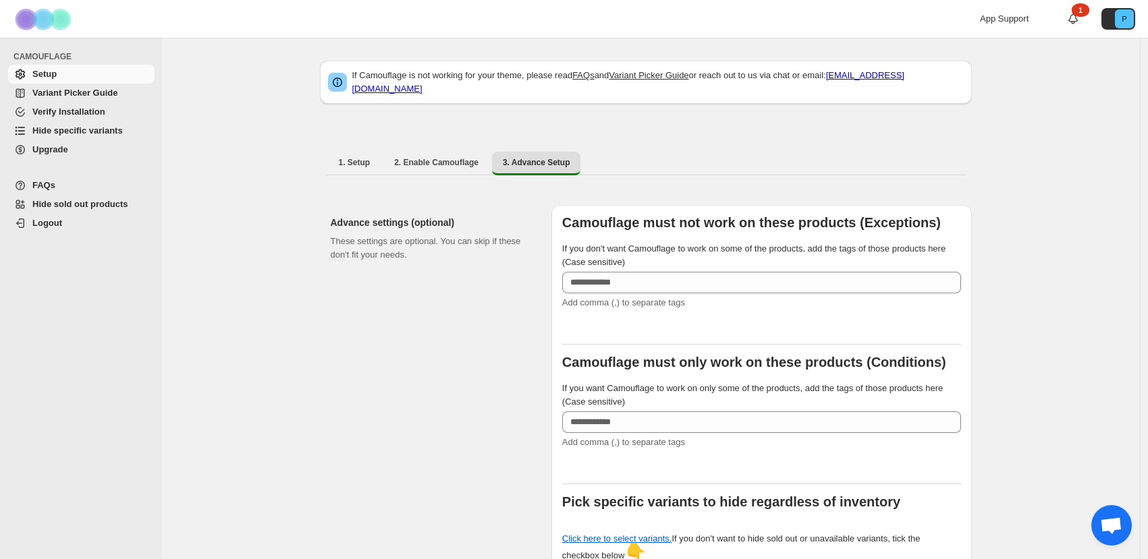
click at [1100, 526] on span "Open chat" at bounding box center [1111, 526] width 22 height 19
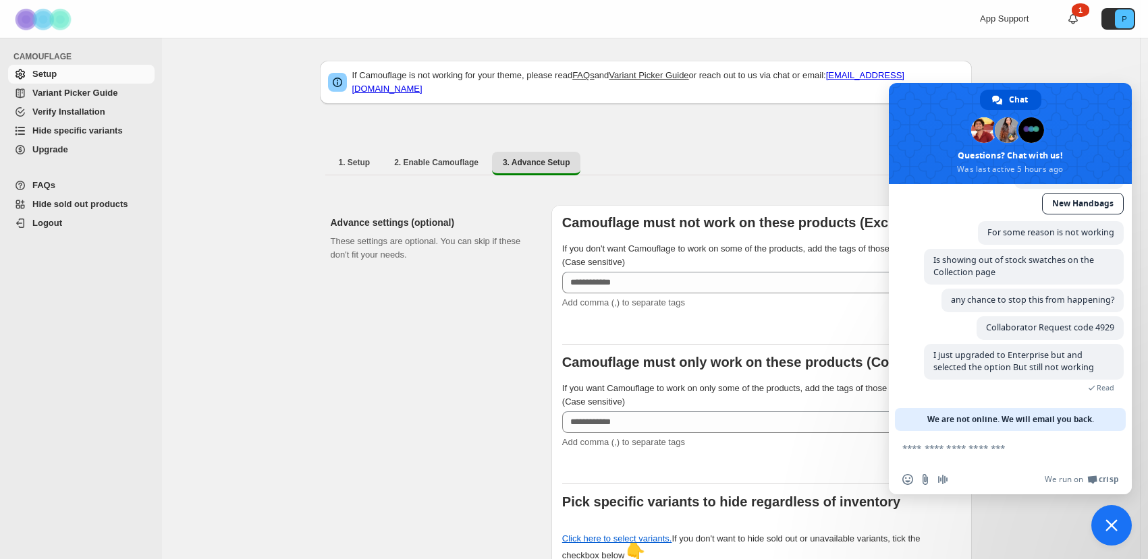
click at [1111, 526] on span "Close chat" at bounding box center [1111, 525] width 12 height 12
